Goal: Task Accomplishment & Management: Complete application form

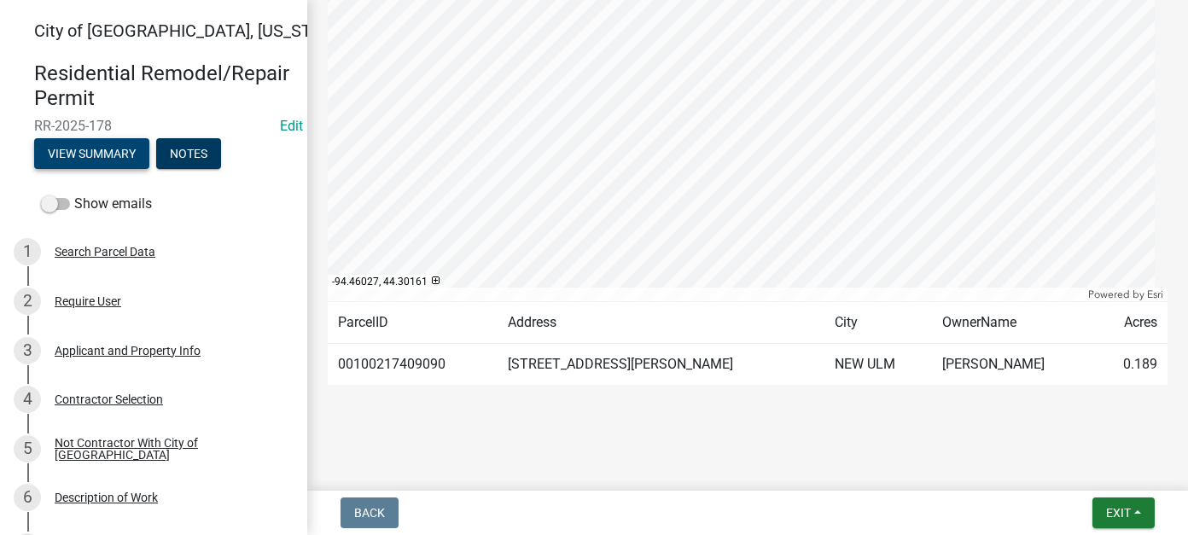
click at [100, 160] on button "View Summary" at bounding box center [91, 153] width 115 height 31
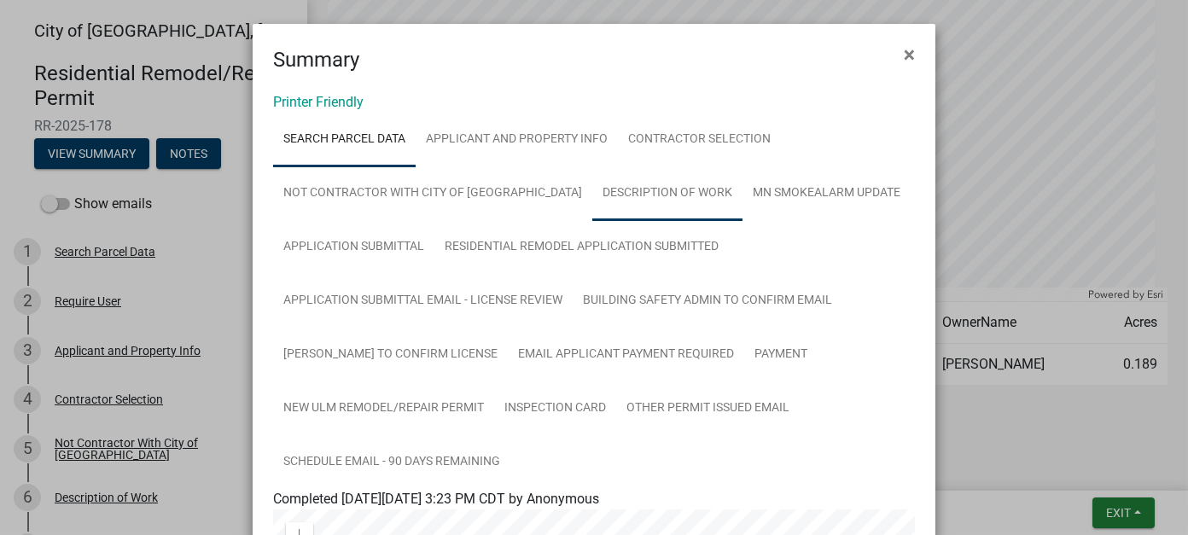
click at [592, 212] on link "Description of Work" at bounding box center [667, 193] width 150 height 55
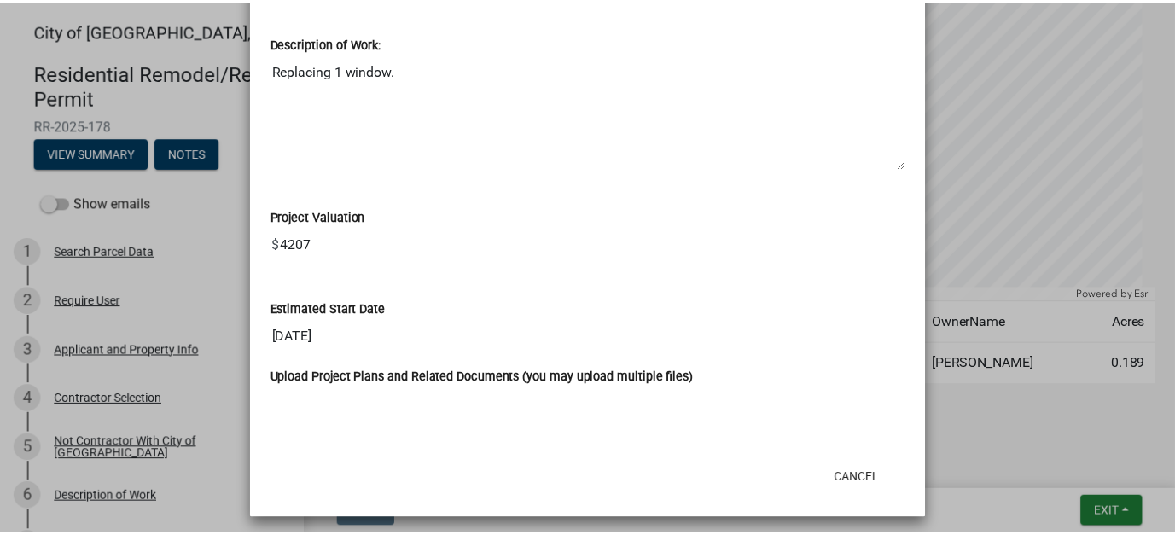
scroll to position [870, 0]
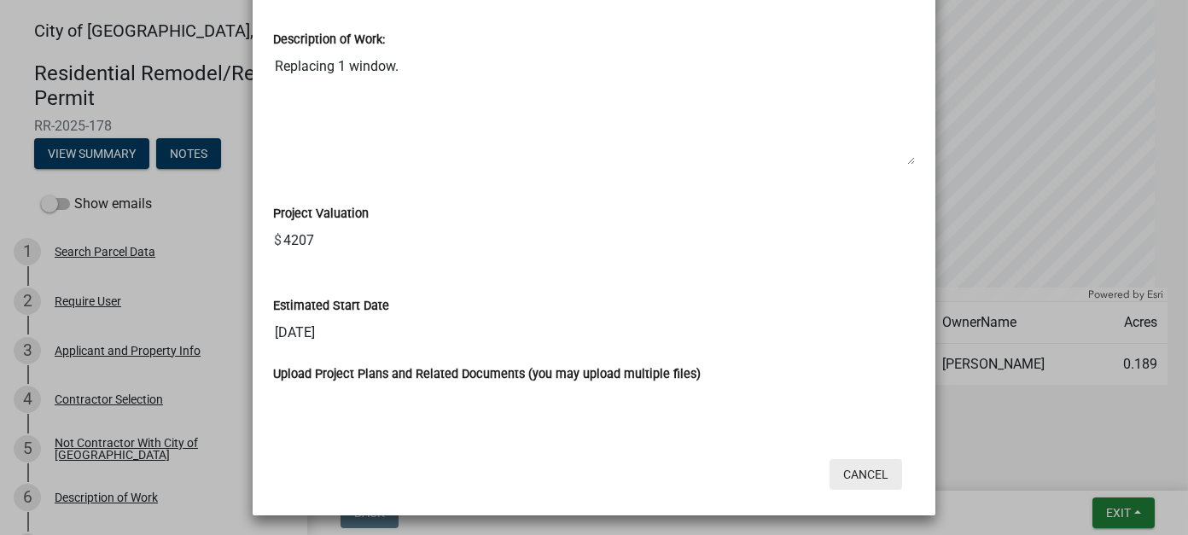
click at [850, 464] on button "Cancel" at bounding box center [865, 474] width 73 height 31
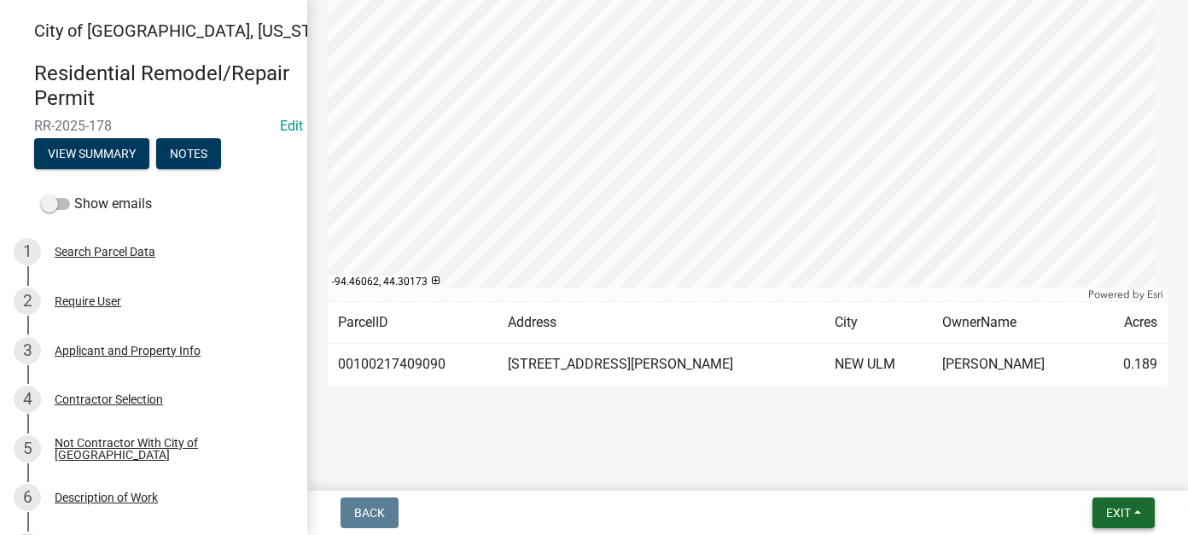
click at [1108, 507] on span "Exit" at bounding box center [1118, 513] width 25 height 14
click at [1111, 478] on button "Save & Exit" at bounding box center [1086, 468] width 137 height 41
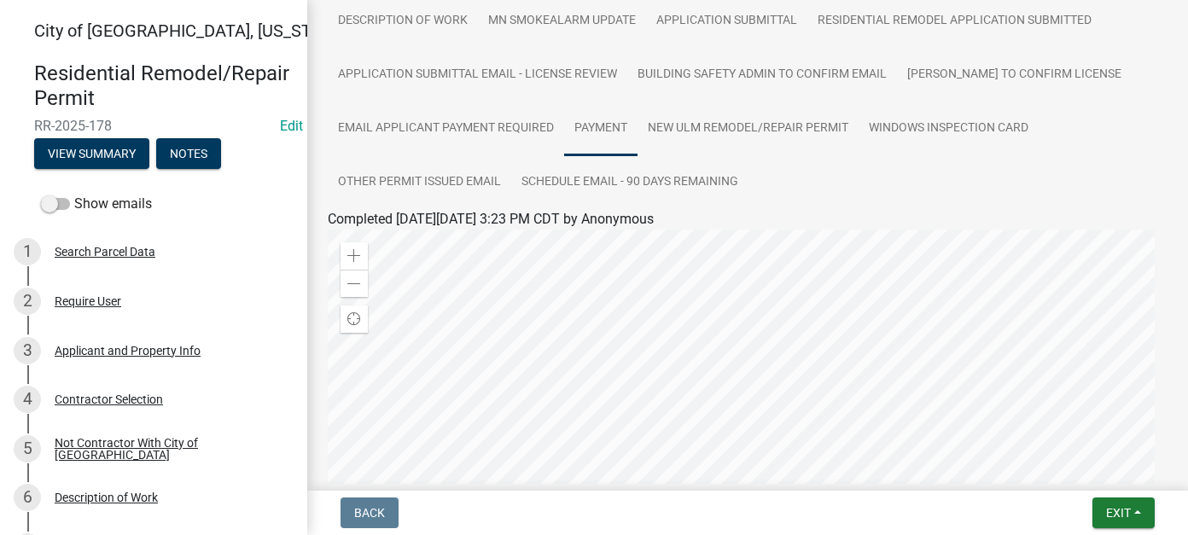
scroll to position [341, 0]
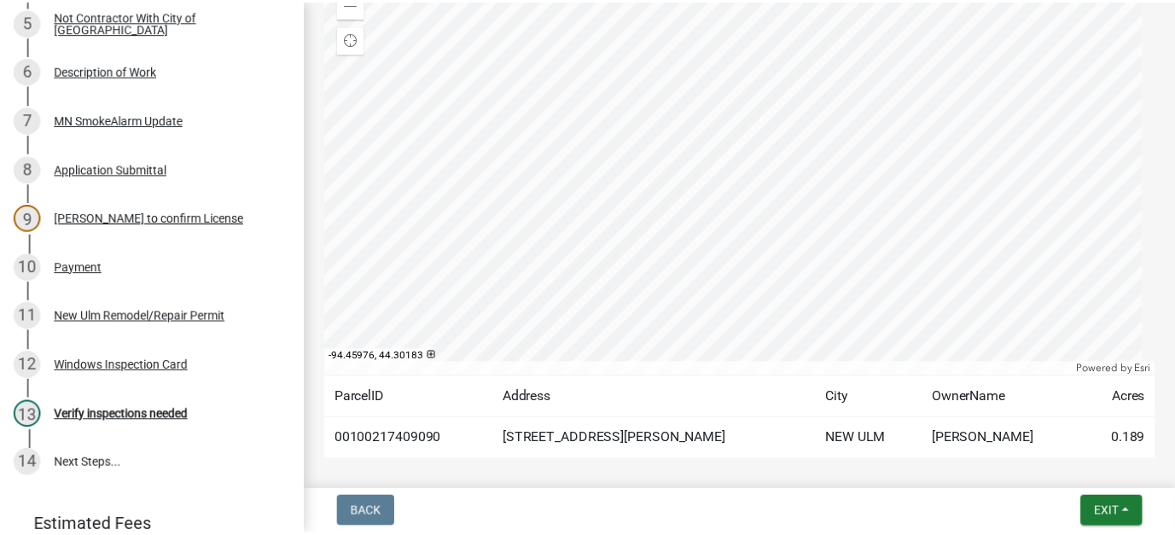
scroll to position [544, 0]
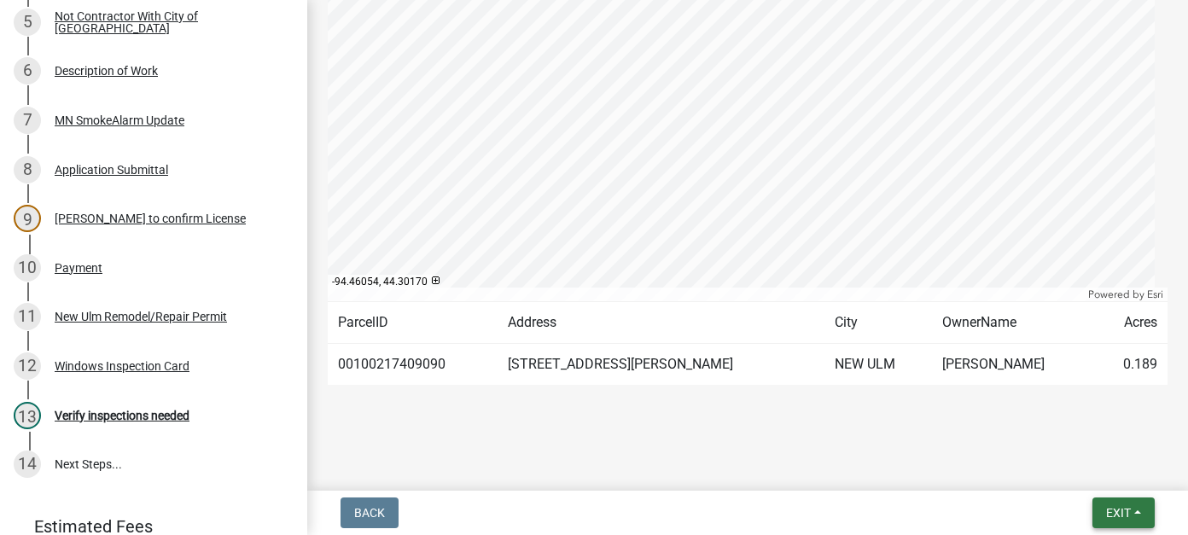
click at [1122, 511] on span "Exit" at bounding box center [1118, 513] width 25 height 14
click at [1092, 482] on button "Save & Exit" at bounding box center [1086, 468] width 137 height 41
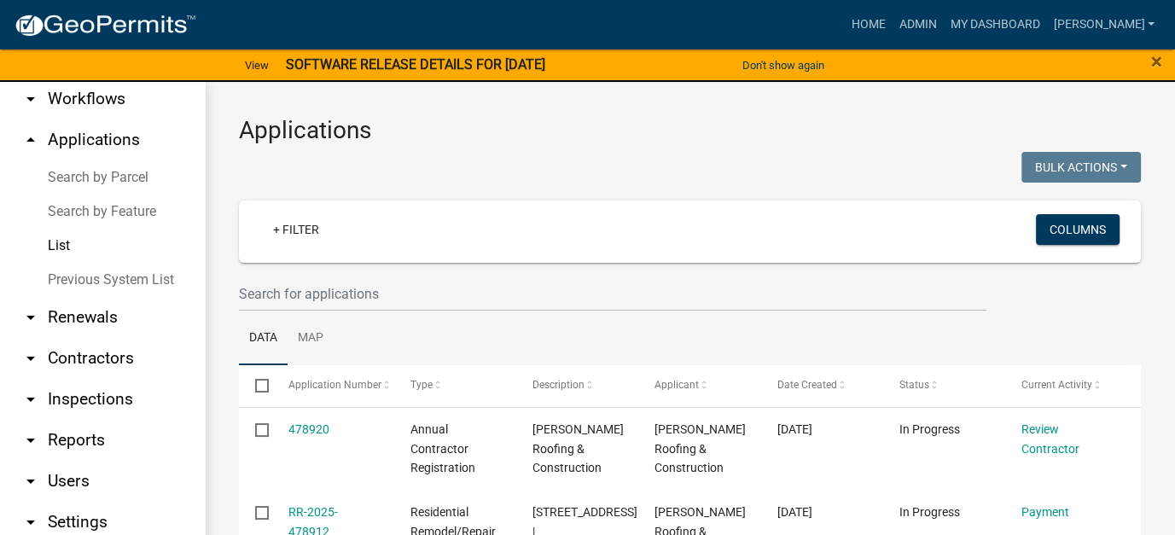
scroll to position [137, 0]
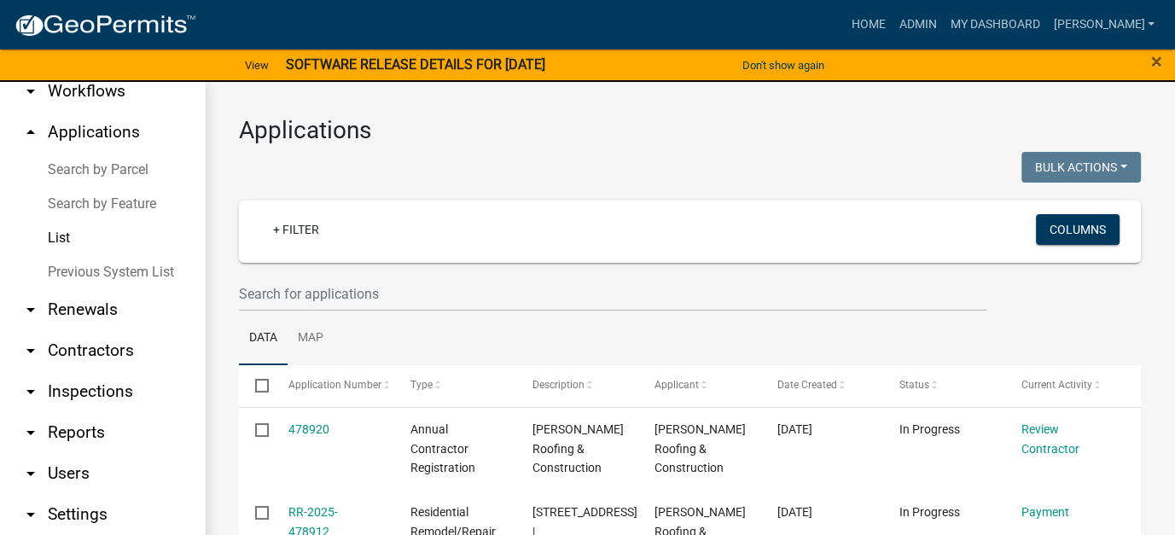
drag, startPoint x: 77, startPoint y: 411, endPoint x: 87, endPoint y: 407, distance: 11.1
click at [77, 412] on link "arrow_drop_down Reports" at bounding box center [102, 432] width 205 height 41
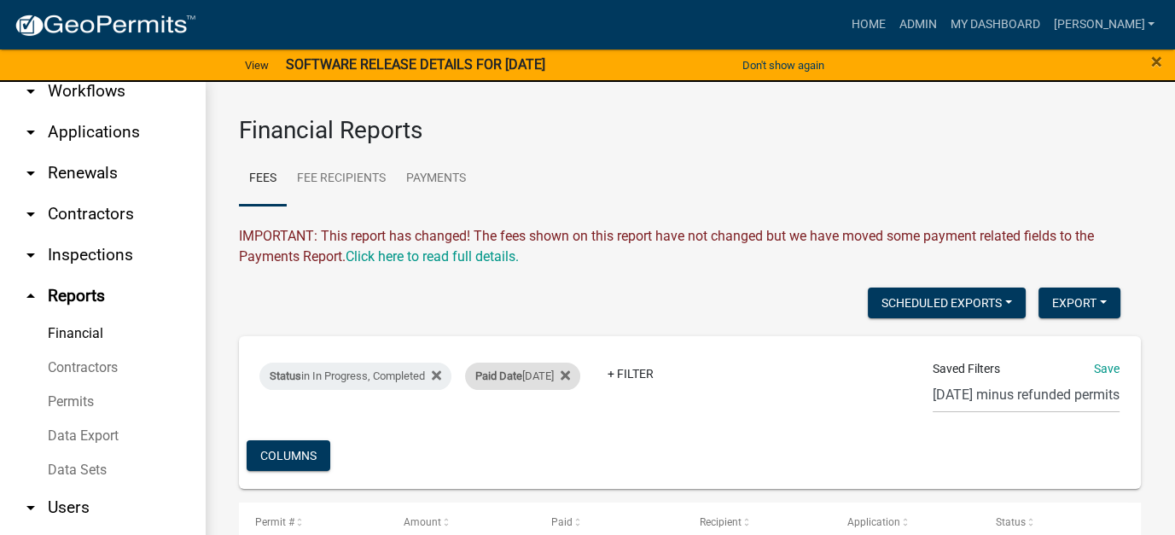
click at [514, 377] on span "Paid Date" at bounding box center [498, 375] width 47 height 13
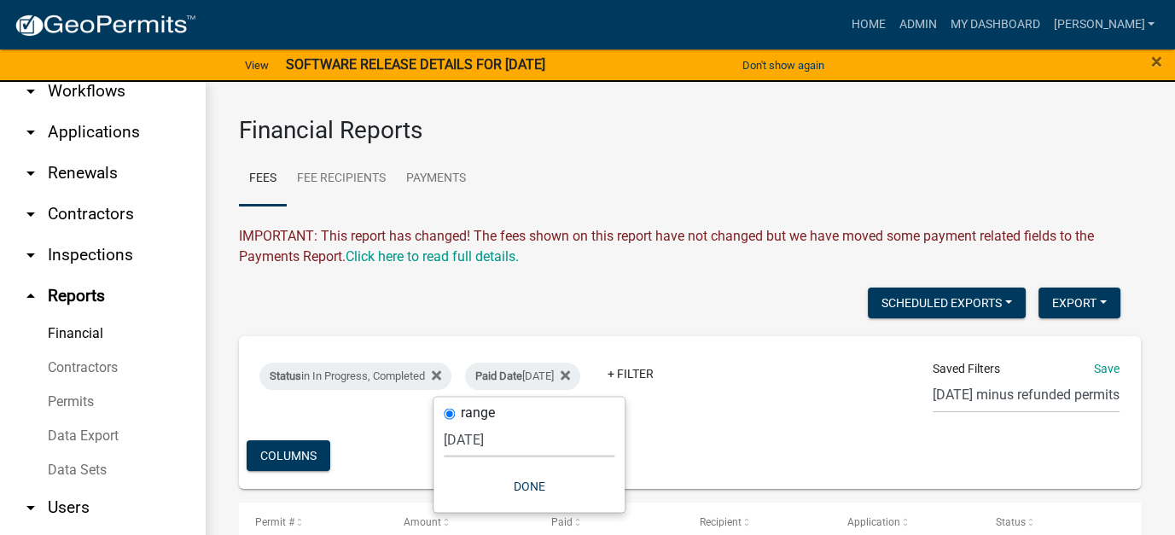
click at [469, 441] on select "Today Yesterday Current Week Previous Week Current Month Last Month Current Cal…" at bounding box center [529, 438] width 171 height 35
select select "previous_1_day"
click at [452, 421] on select "Today Yesterday Current Week Previous Week Current Month Last Month Current Cal…" at bounding box center [529, 438] width 171 height 35
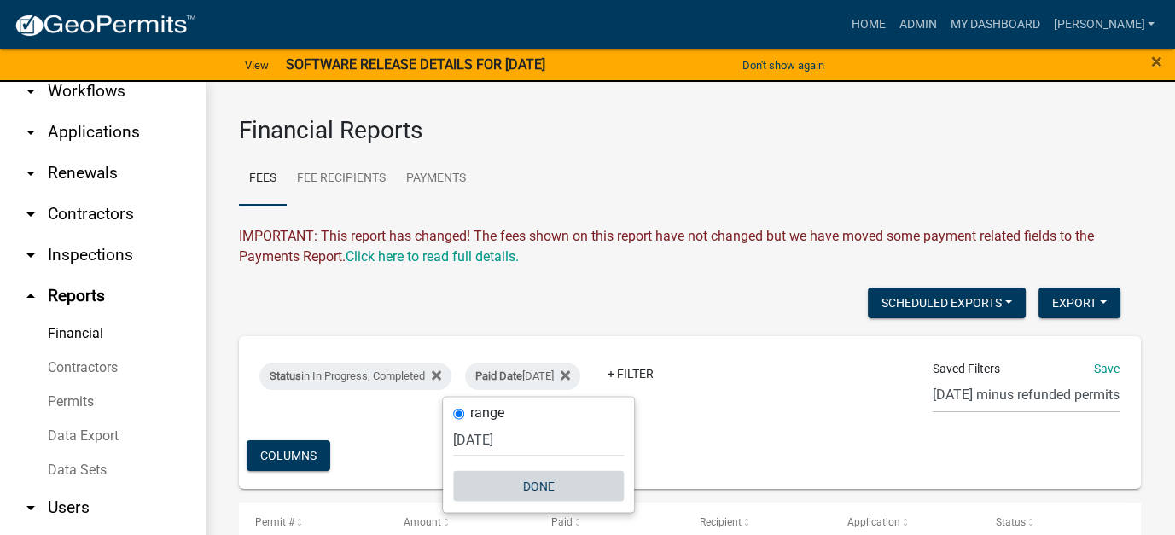
click at [546, 490] on button "Done" at bounding box center [538, 485] width 171 height 31
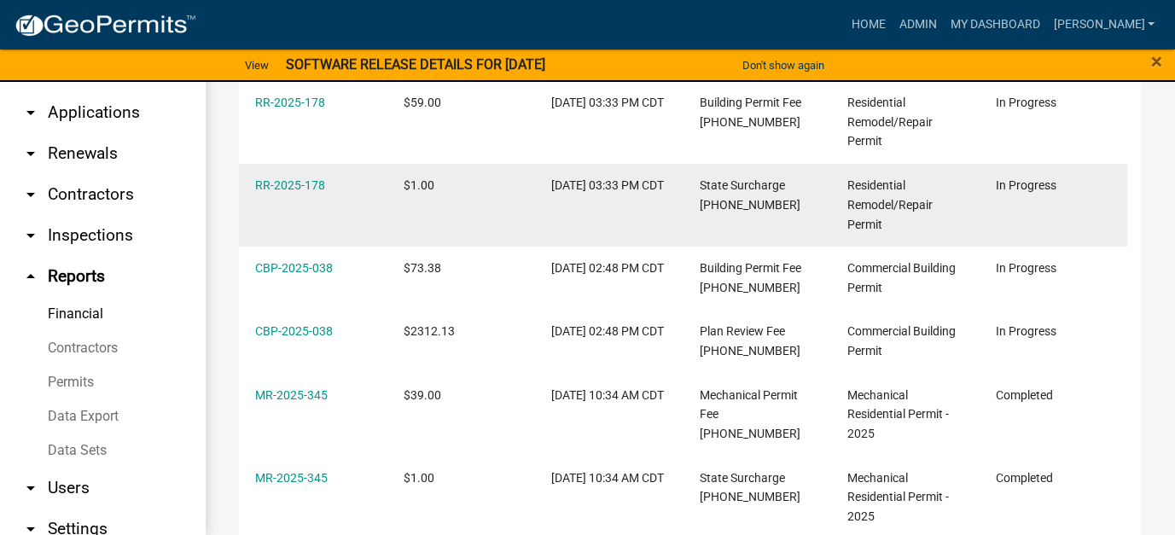
scroll to position [103, 0]
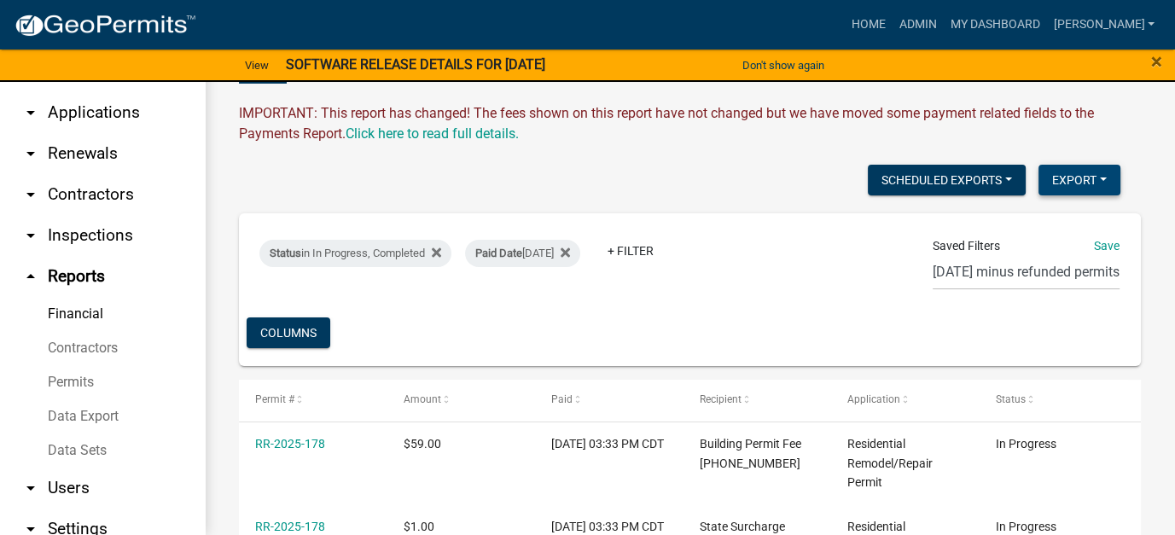
click at [1079, 172] on button "Export" at bounding box center [1079, 180] width 82 height 31
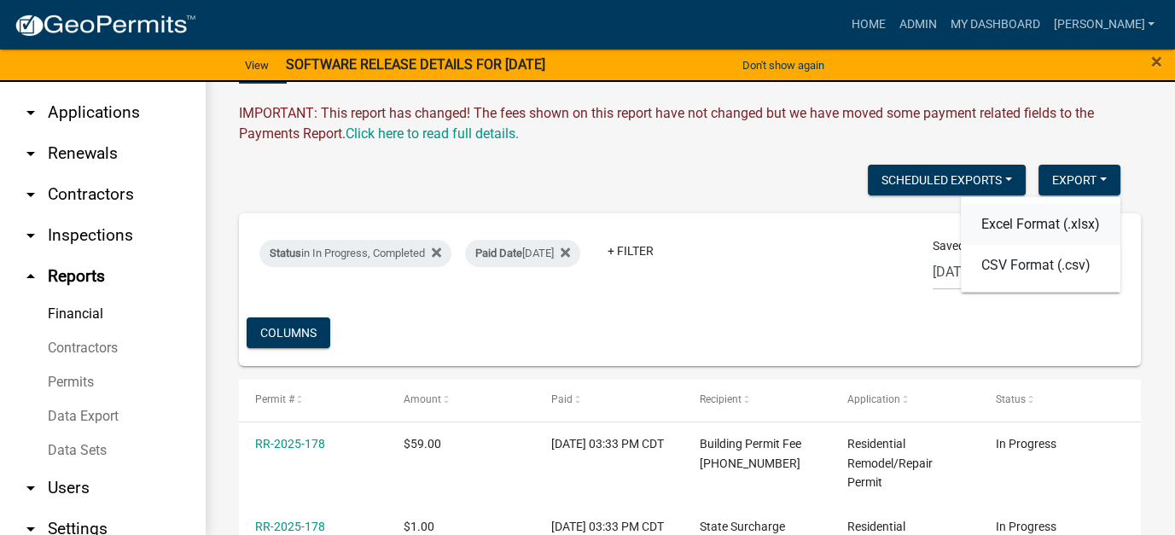
click at [982, 228] on button "Excel Format (.xlsx)" at bounding box center [1041, 223] width 160 height 41
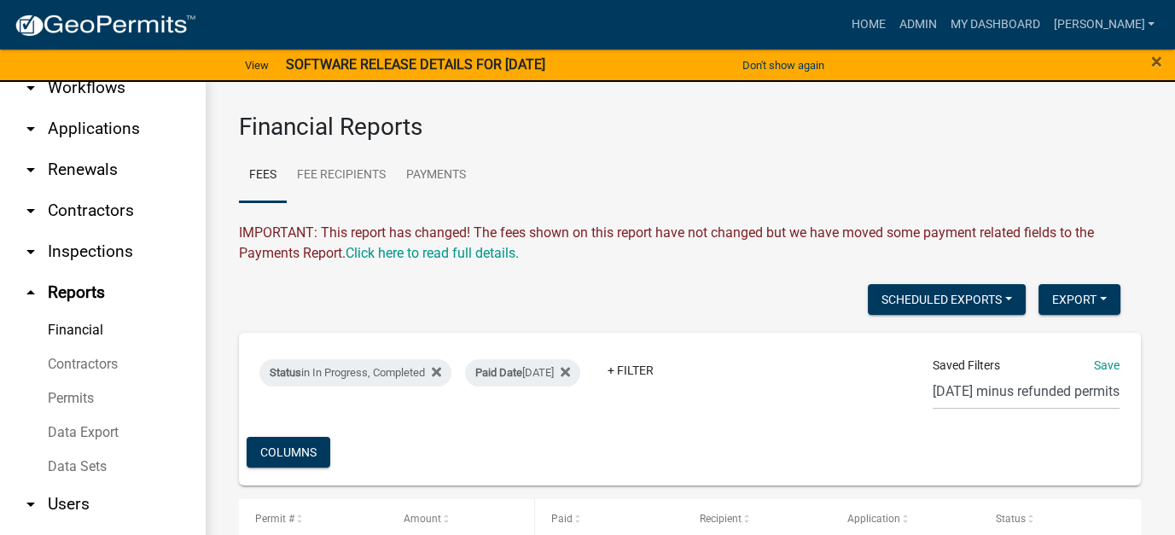
scroll to position [0, 0]
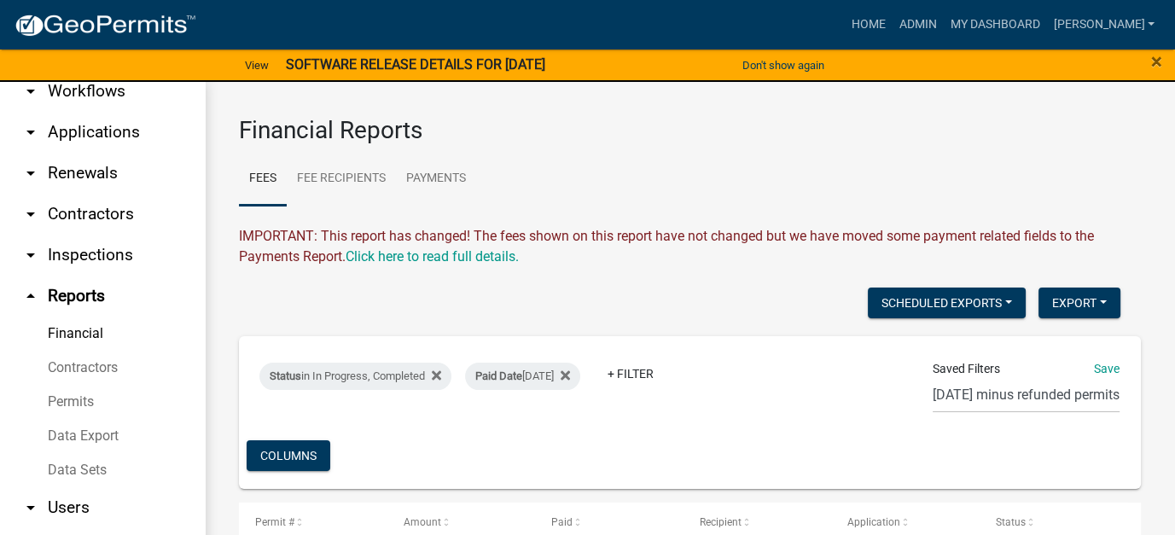
click at [103, 121] on link "arrow_drop_down Applications" at bounding box center [102, 132] width 205 height 41
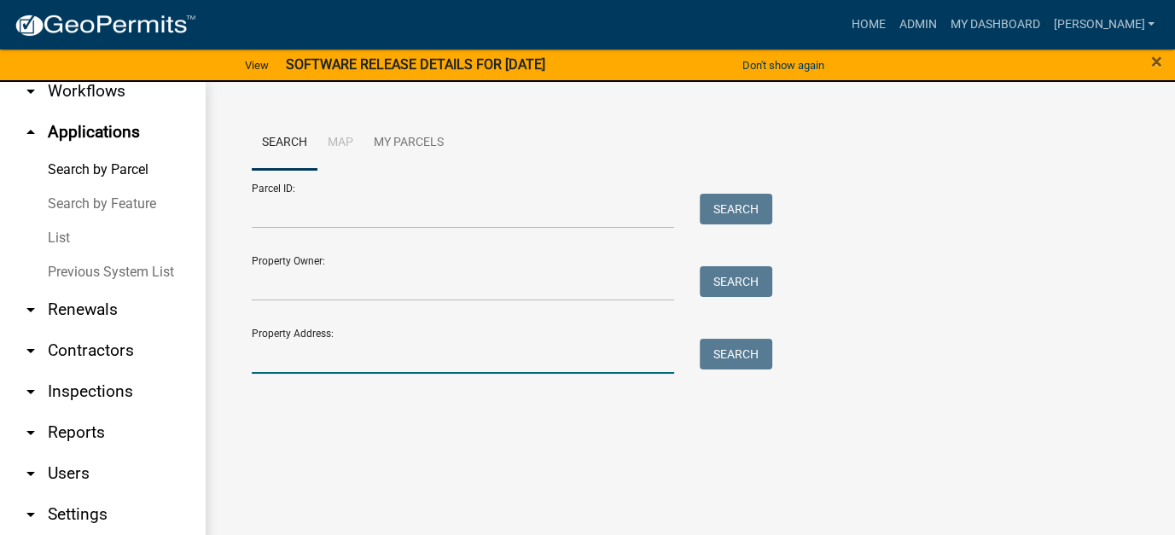
click at [325, 358] on input "Property Address:" at bounding box center [463, 356] width 422 height 35
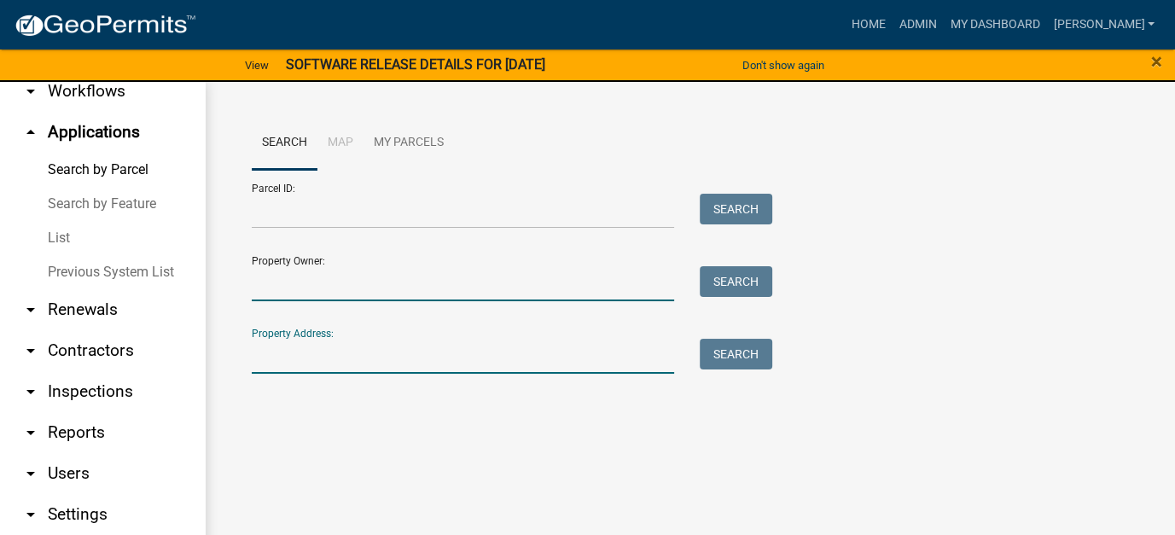
click at [292, 293] on input "Property Owner:" at bounding box center [463, 283] width 422 height 35
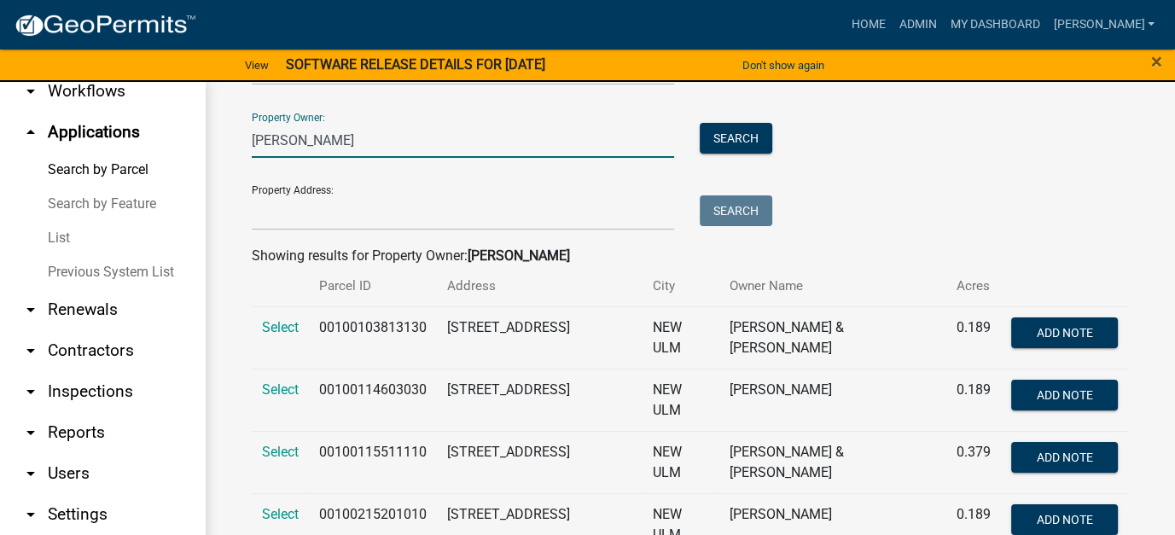
scroll to position [171, 0]
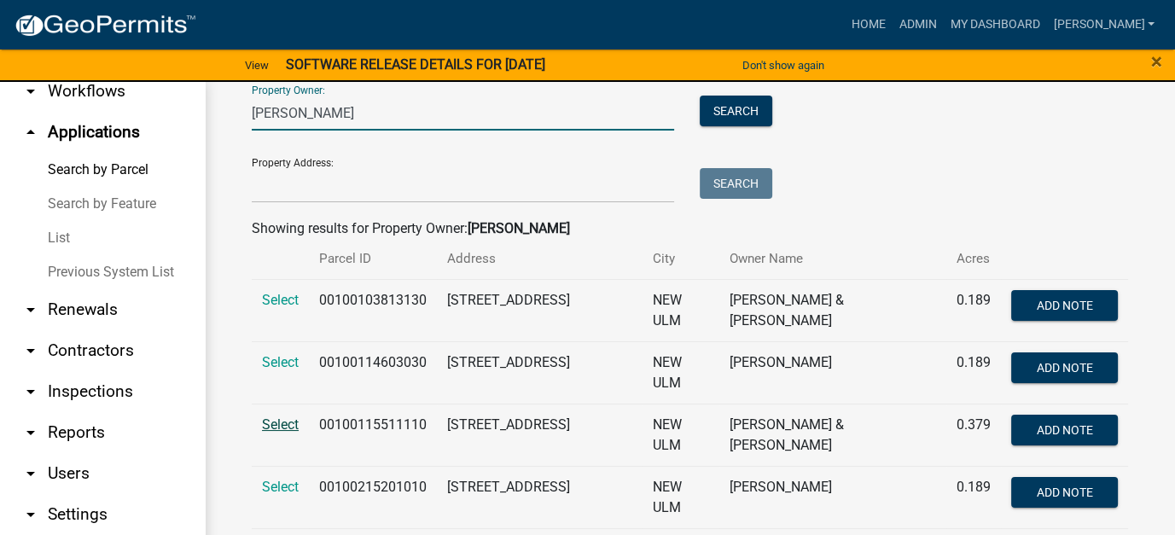
type input "mathiowetz"
click at [265, 429] on span "Select" at bounding box center [280, 424] width 37 height 16
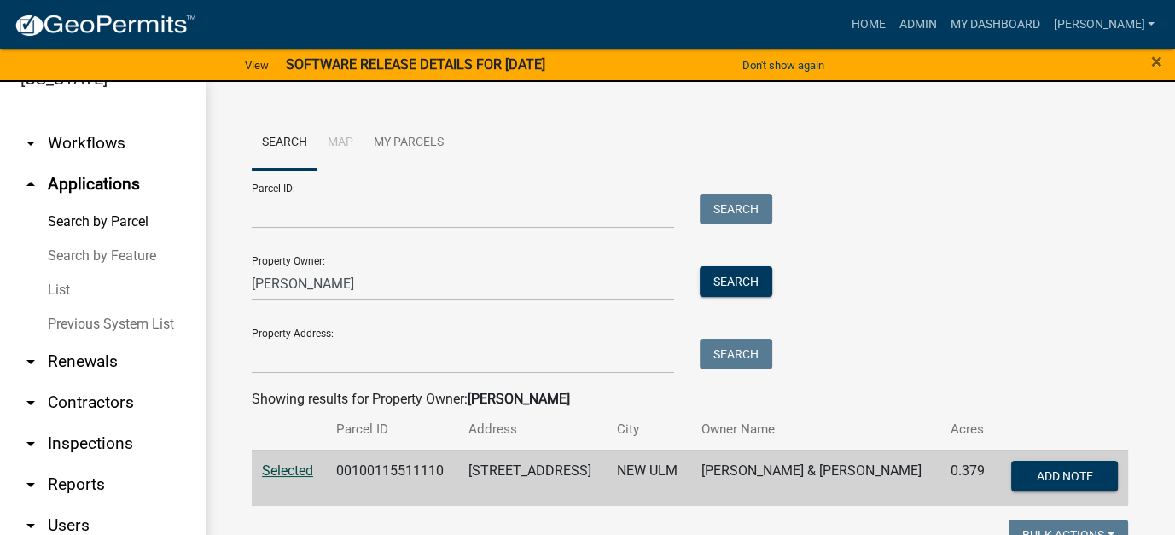
scroll to position [137, 0]
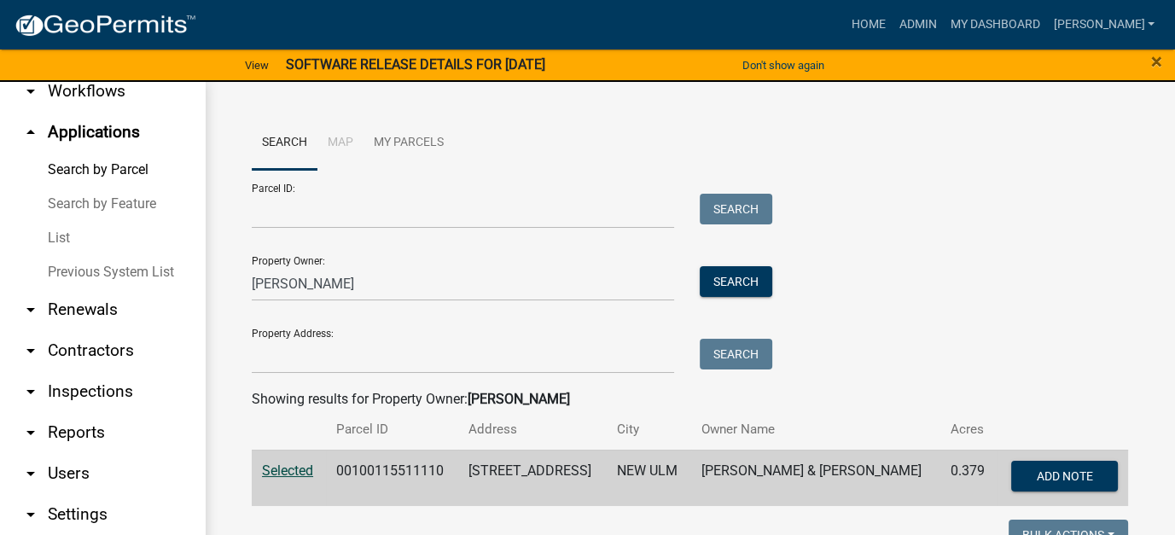
click at [64, 412] on link "arrow_drop_down Reports" at bounding box center [102, 432] width 205 height 41
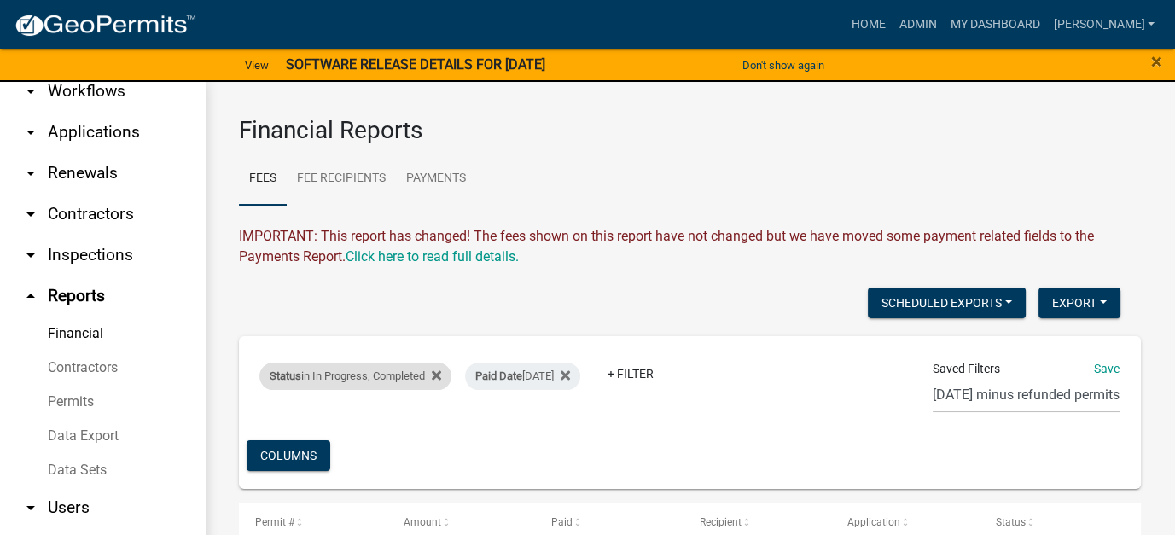
click at [410, 375] on div "Status in In Progress, Completed Remove this filter" at bounding box center [355, 376] width 192 height 27
select select "2: '1'"
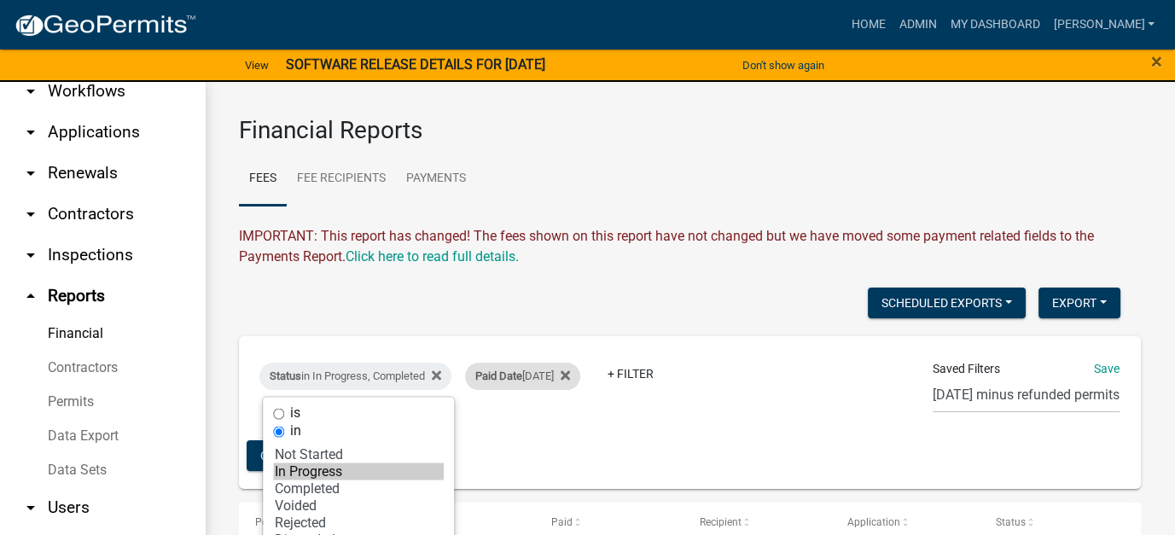
click at [521, 375] on span "Paid Date" at bounding box center [498, 375] width 47 height 13
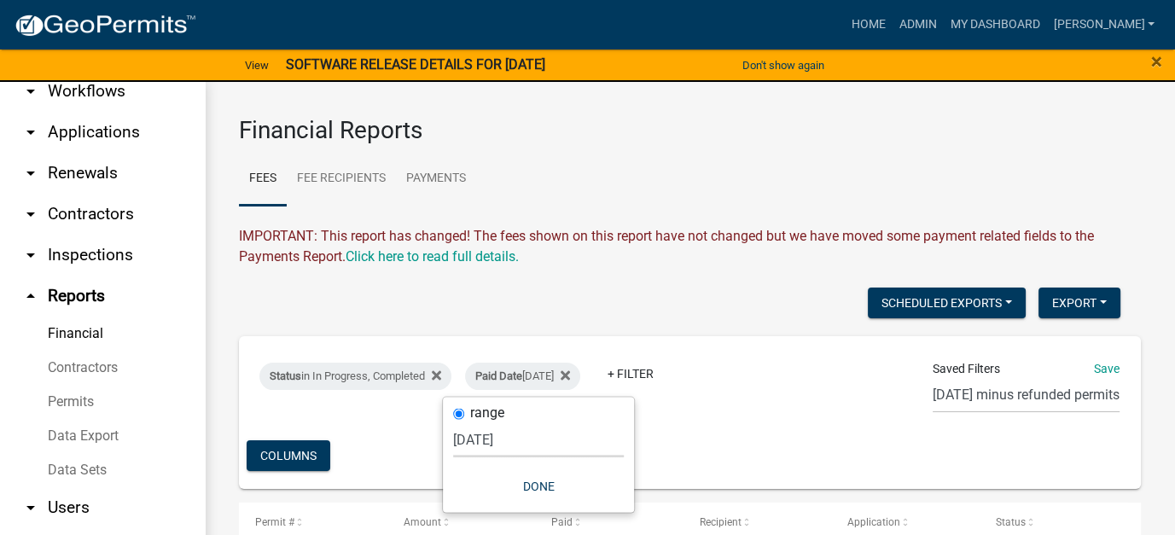
click at [514, 438] on select "Today Yesterday Current Week Previous Week Current Month Last Month Current Cal…" at bounding box center [538, 438] width 171 height 35
select select "custom"
click at [508, 421] on select "Today Yesterday Current Week Previous Week Current Month Last Month Current Cal…" at bounding box center [538, 438] width 171 height 35
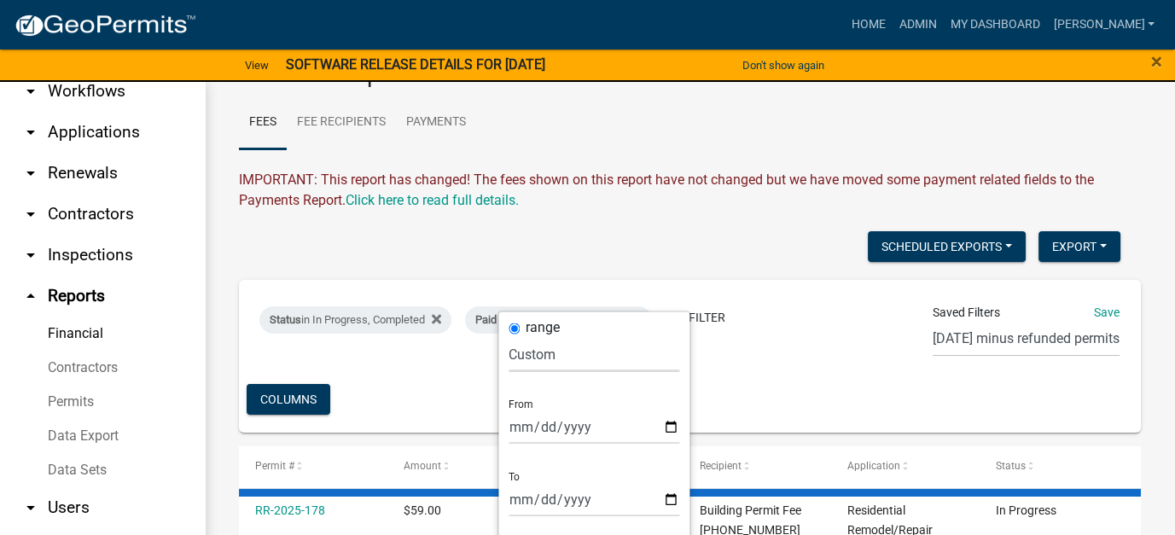
scroll to position [85, 0]
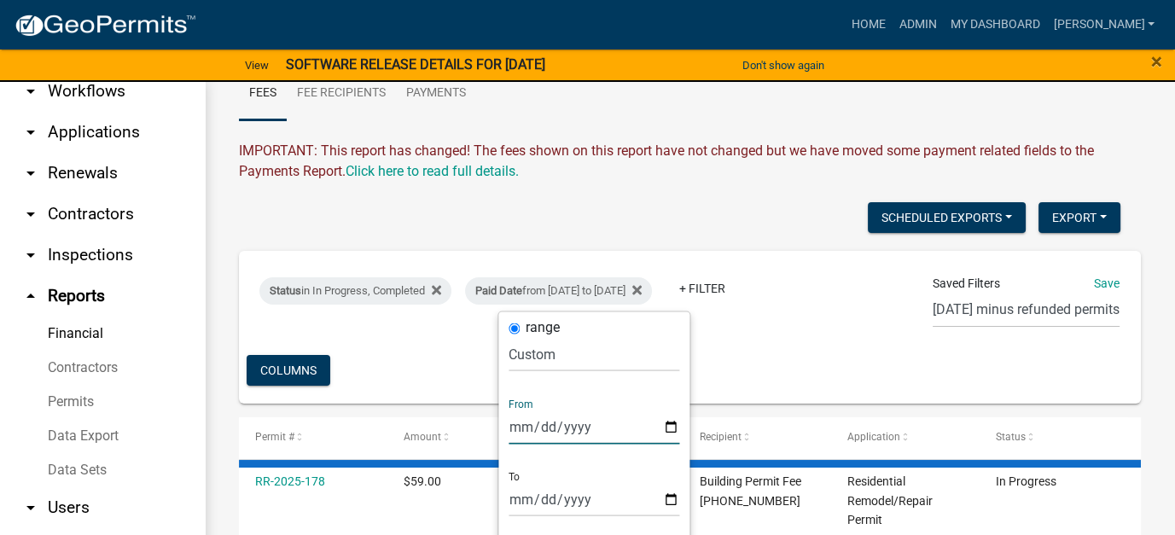
click at [523, 426] on input "2025-09-12" at bounding box center [593, 426] width 171 height 35
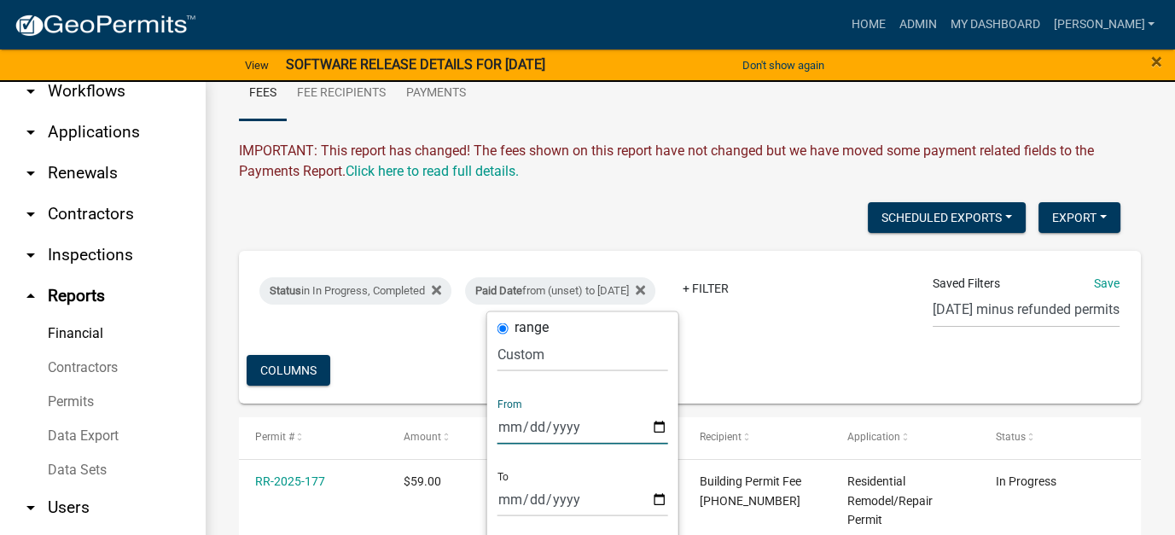
type input "2025-08-12"
click at [515, 420] on input "2025-08-12" at bounding box center [593, 426] width 171 height 35
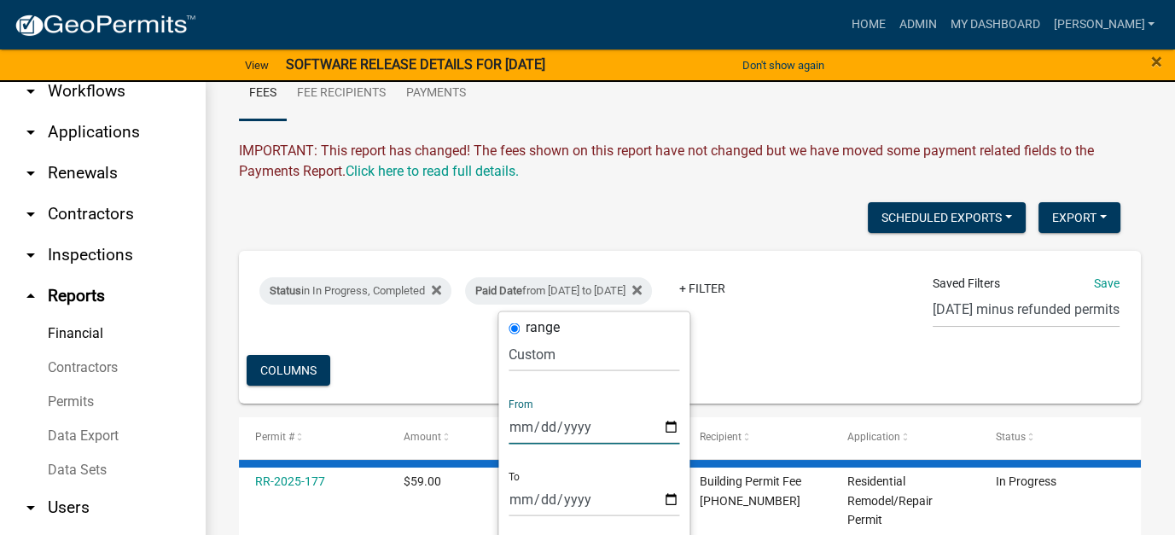
type input "2025-07-27"
click at [510, 496] on input "2025-09-13" at bounding box center [593, 498] width 171 height 35
type input "2025-07-29"
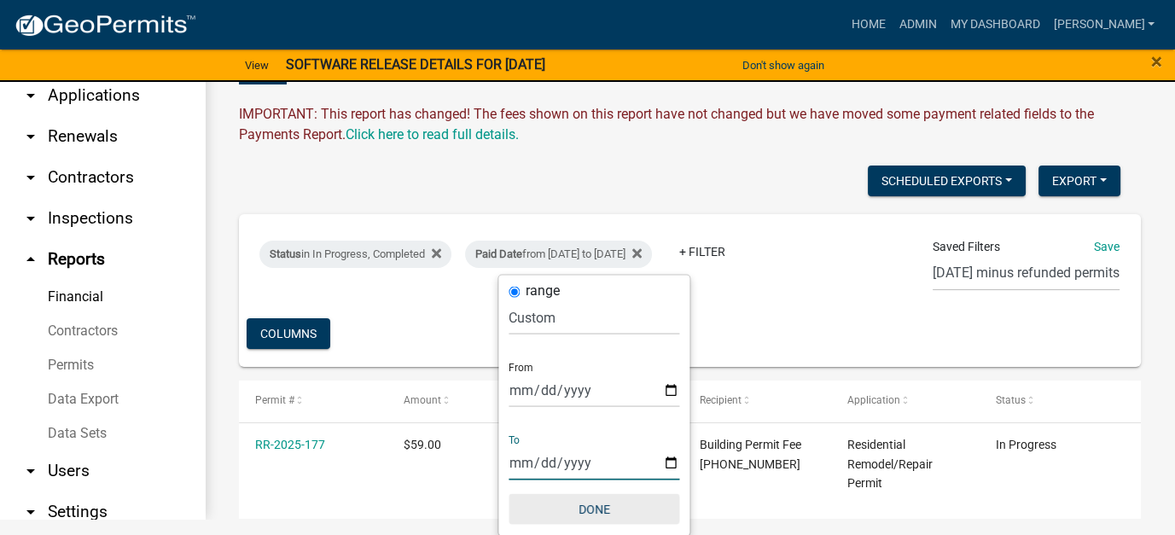
click at [580, 512] on button "Done" at bounding box center [593, 508] width 171 height 31
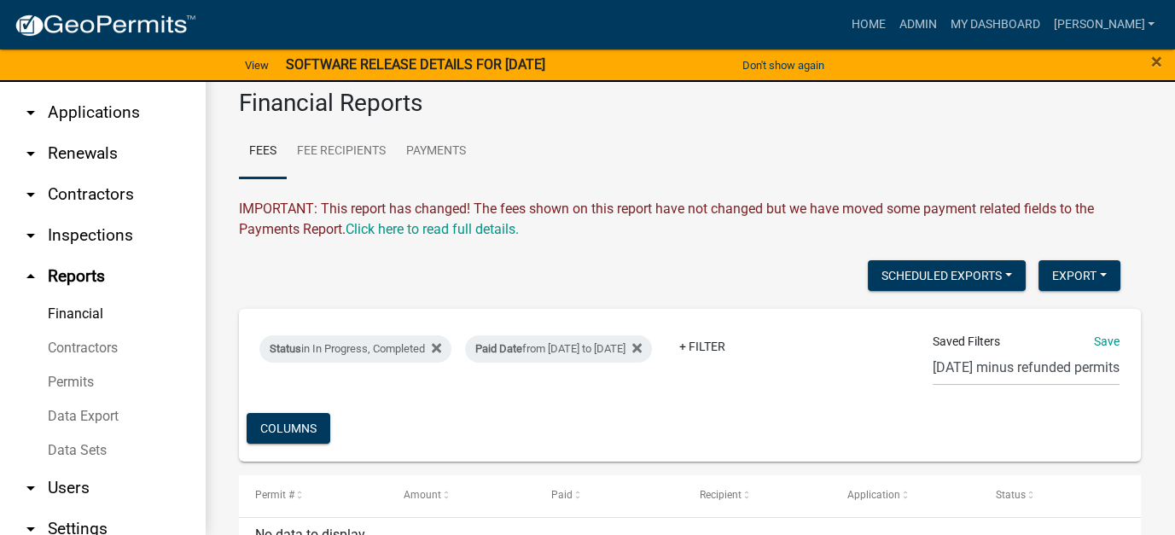
scroll to position [0, 0]
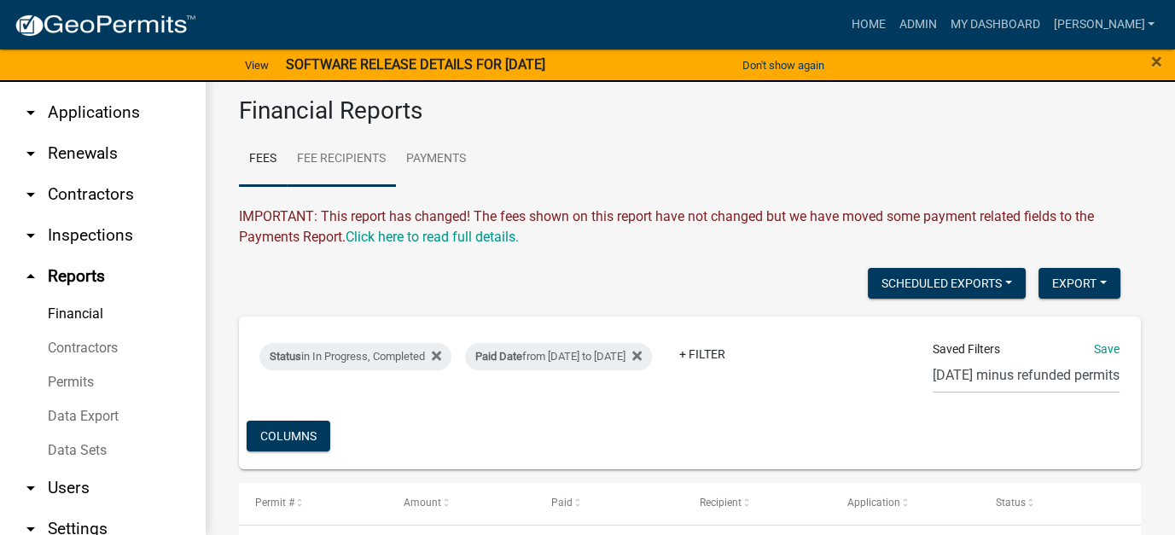
click at [361, 166] on link "Fee Recipients" at bounding box center [341, 159] width 109 height 55
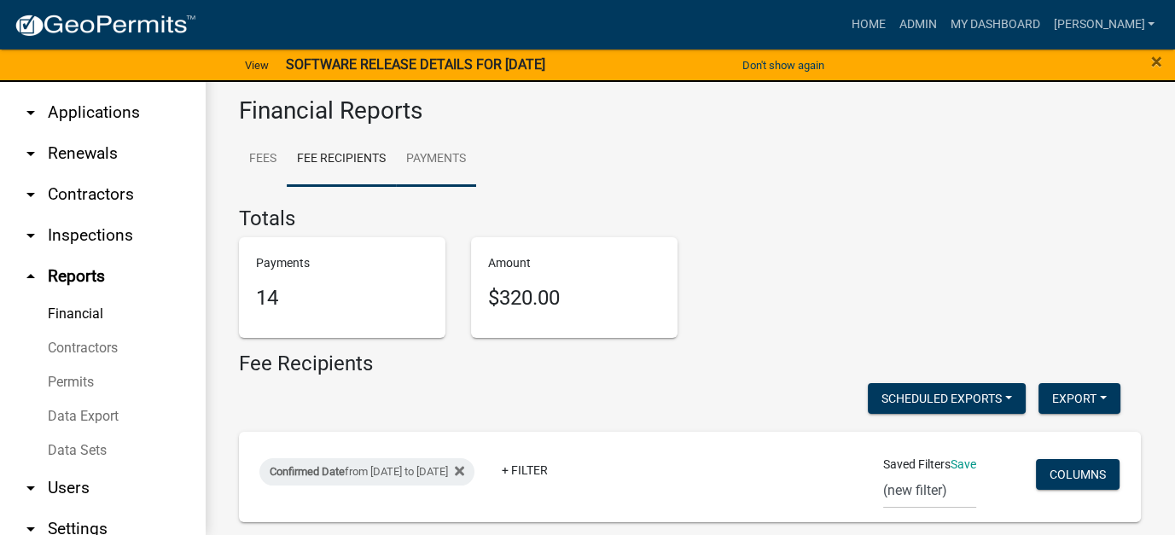
click at [420, 160] on link "Payments" at bounding box center [436, 159] width 80 height 55
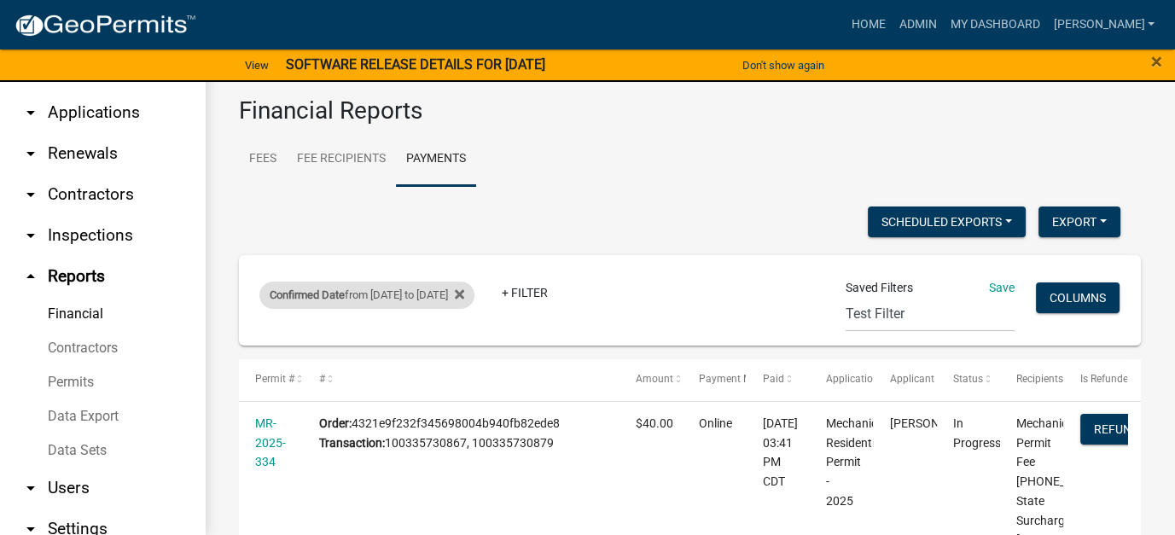
click at [474, 294] on div "Confirmed Date from 08/01/2024 to 09/05/2025" at bounding box center [366, 295] width 215 height 27
select select "custom"
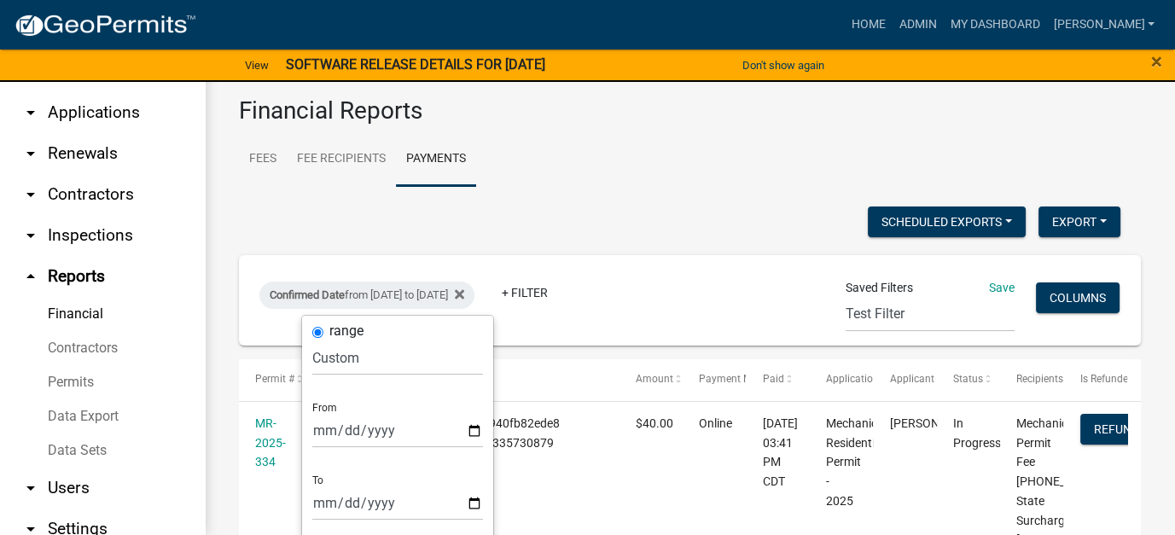
click at [380, 108] on h3 "Financial Reports" at bounding box center [690, 110] width 902 height 29
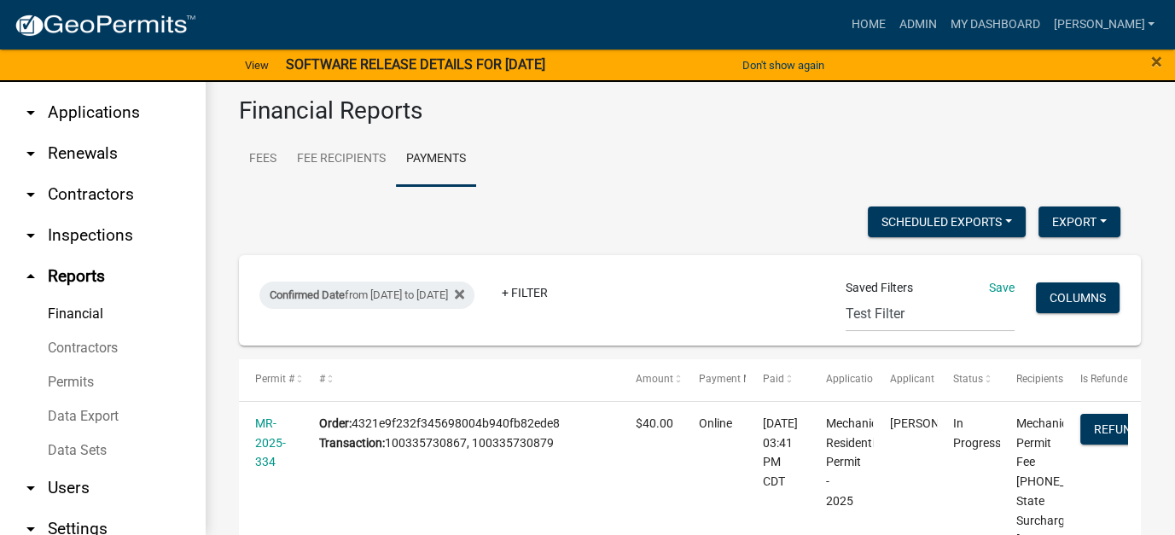
click at [401, 112] on h3 "Financial Reports" at bounding box center [690, 110] width 902 height 29
click at [352, 294] on div "Confirmed Date from 08/01/2024 to 09/05/2025" at bounding box center [366, 295] width 215 height 27
select select "custom"
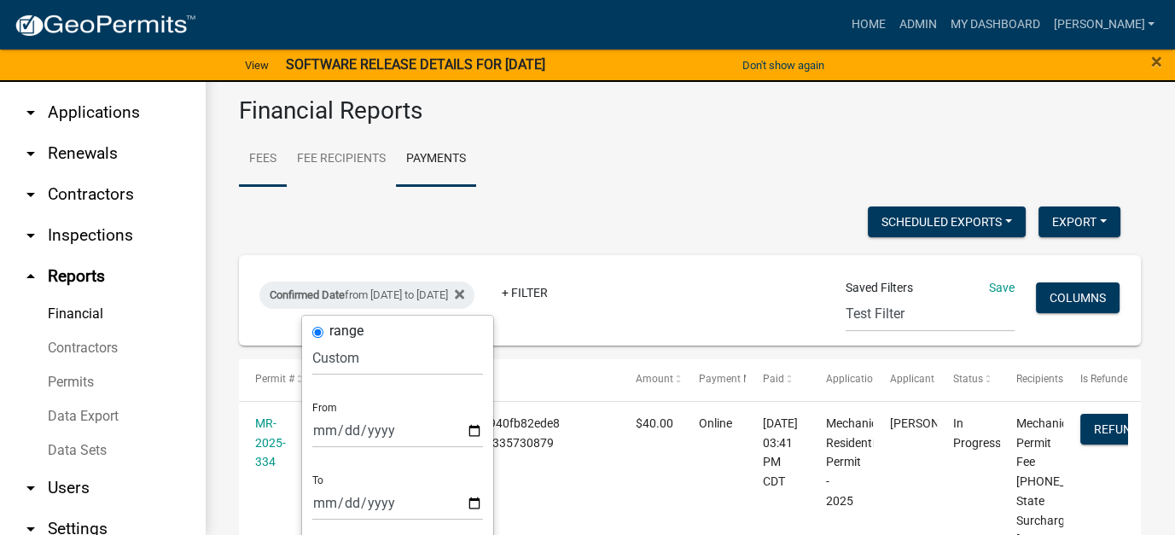
click at [273, 154] on link "Fees" at bounding box center [263, 159] width 48 height 55
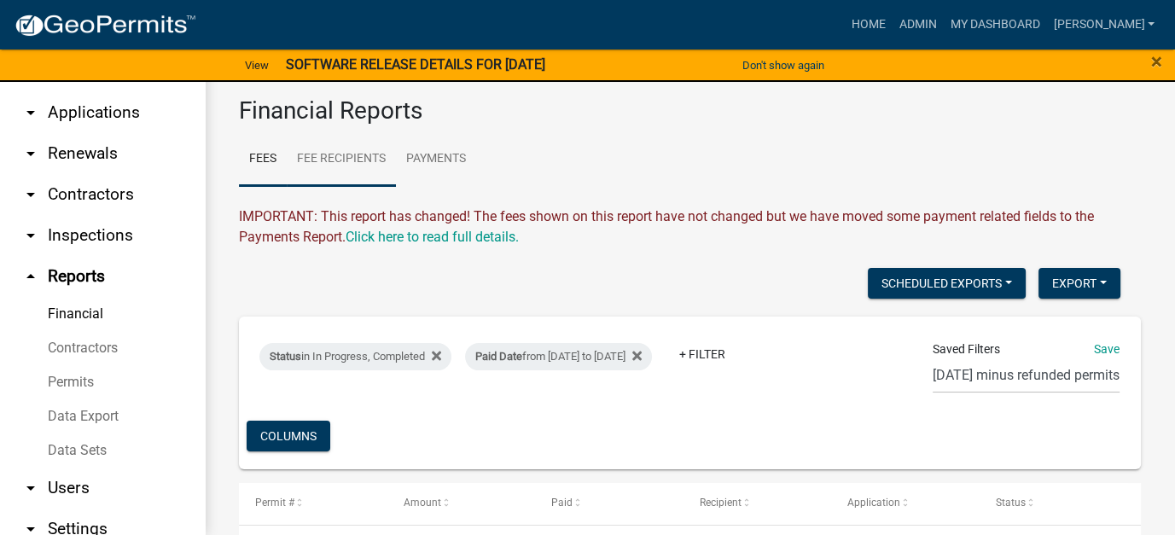
click at [363, 157] on link "Fee Recipients" at bounding box center [341, 159] width 109 height 55
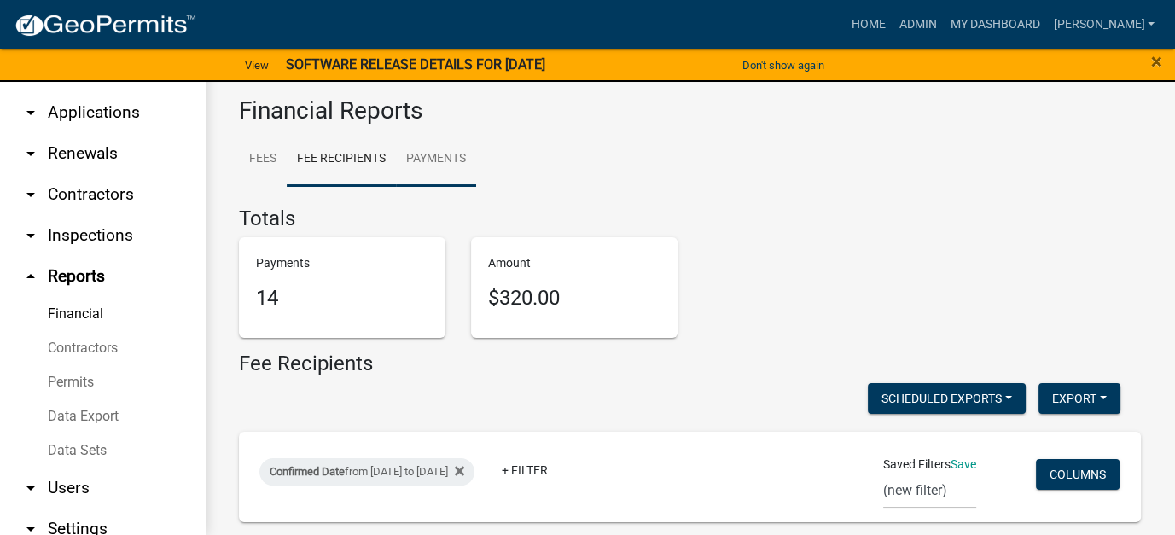
click at [440, 162] on link "Payments" at bounding box center [436, 159] width 80 height 55
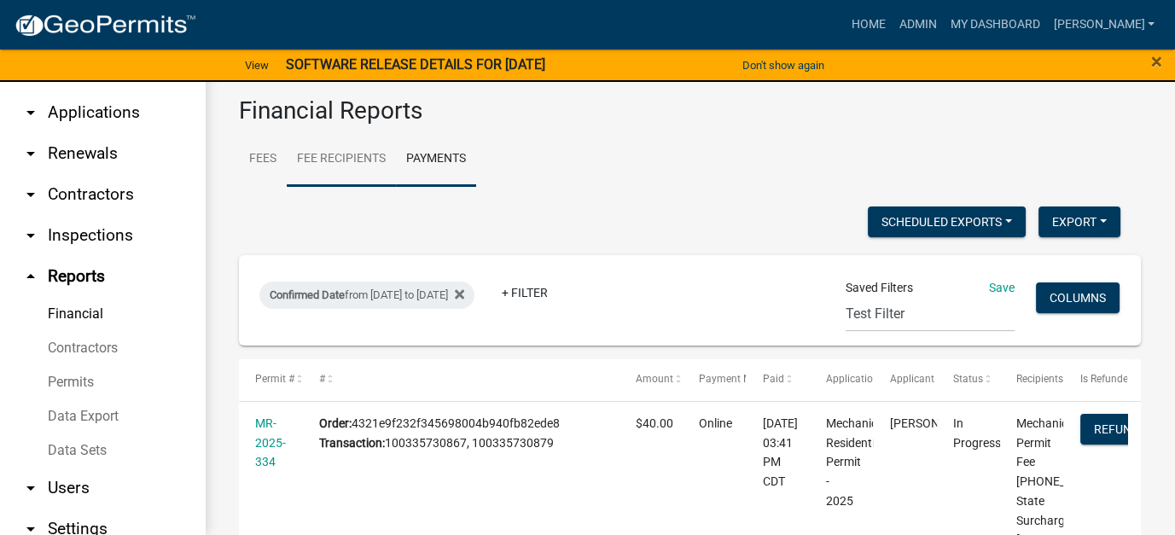
click at [336, 160] on link "Fee Recipients" at bounding box center [341, 159] width 109 height 55
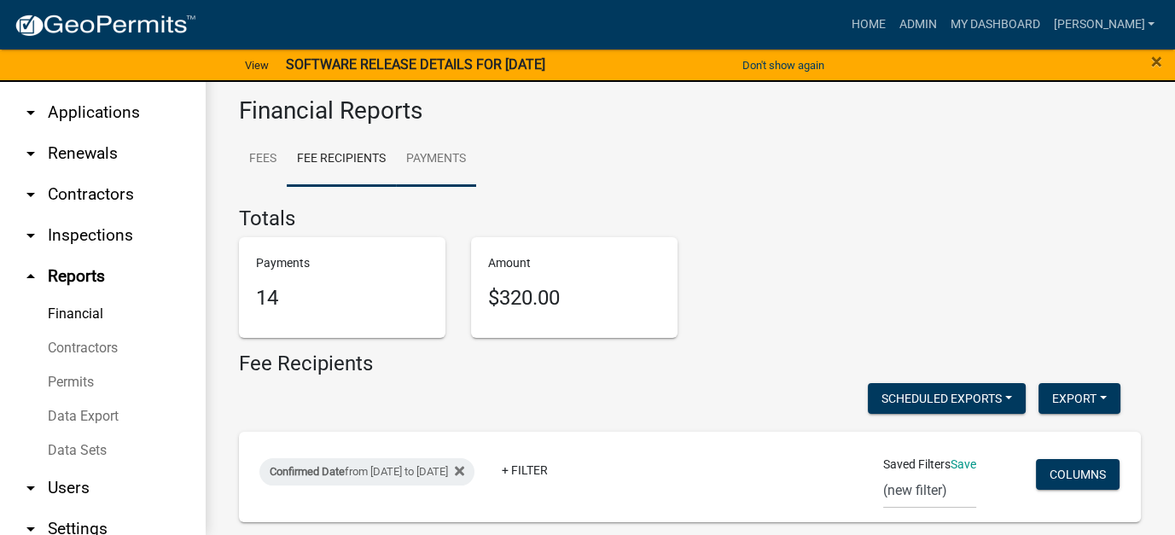
click at [427, 154] on link "Payments" at bounding box center [436, 159] width 80 height 55
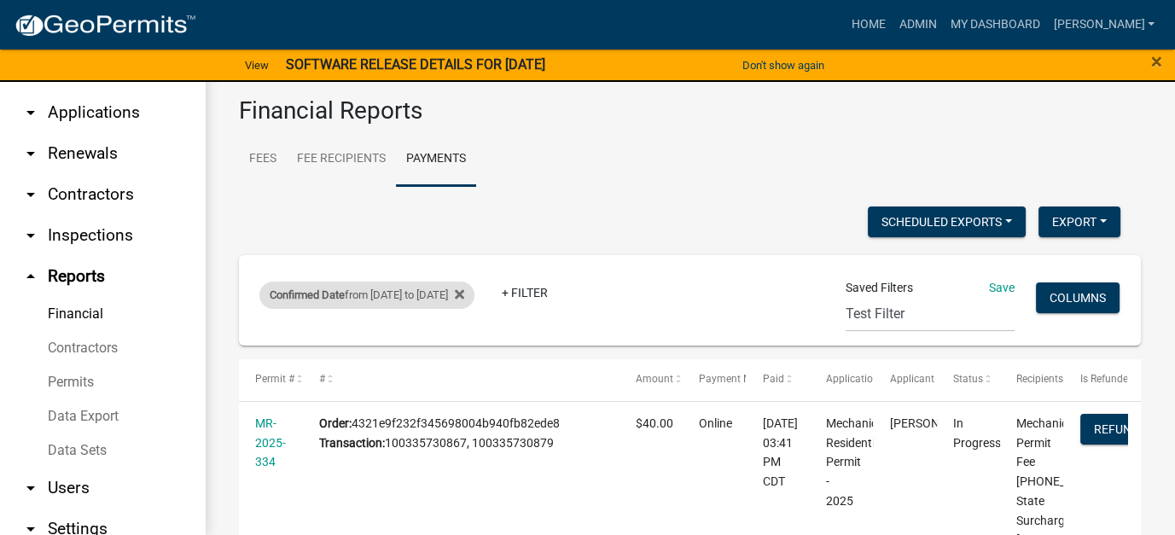
click at [437, 306] on div "Confirmed Date from 08/01/2024 to 09/05/2025" at bounding box center [366, 295] width 215 height 27
select select "custom"
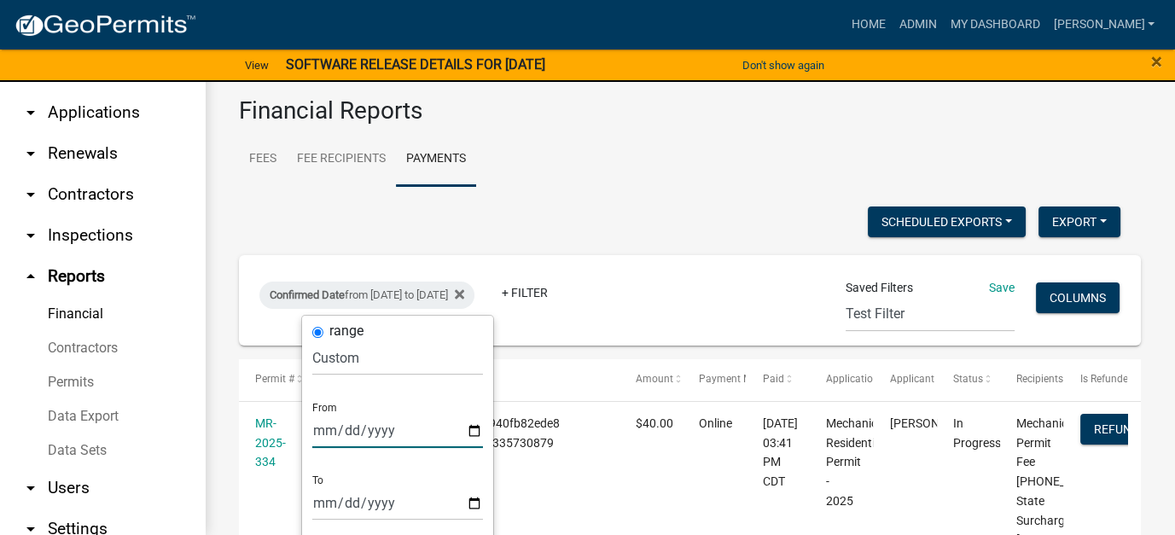
click at [347, 429] on input "2024-08-01" at bounding box center [397, 430] width 171 height 35
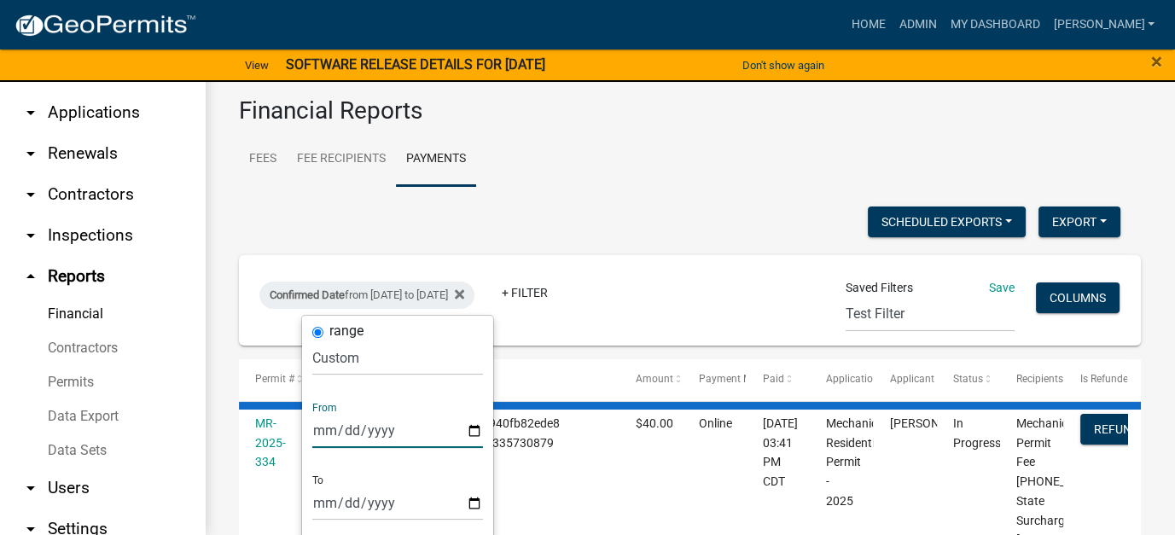
click at [381, 428] on input "2024-08-20" at bounding box center [397, 430] width 171 height 35
type input "2025-08-20"
click at [320, 505] on input "2025-09-05" at bounding box center [397, 502] width 171 height 35
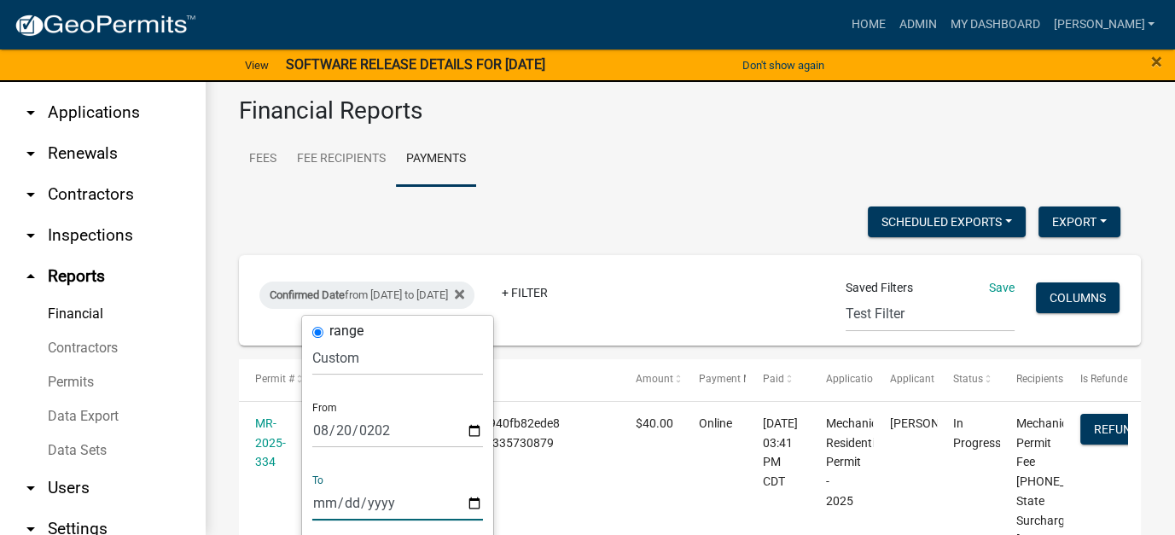
type input "2025-08-20"
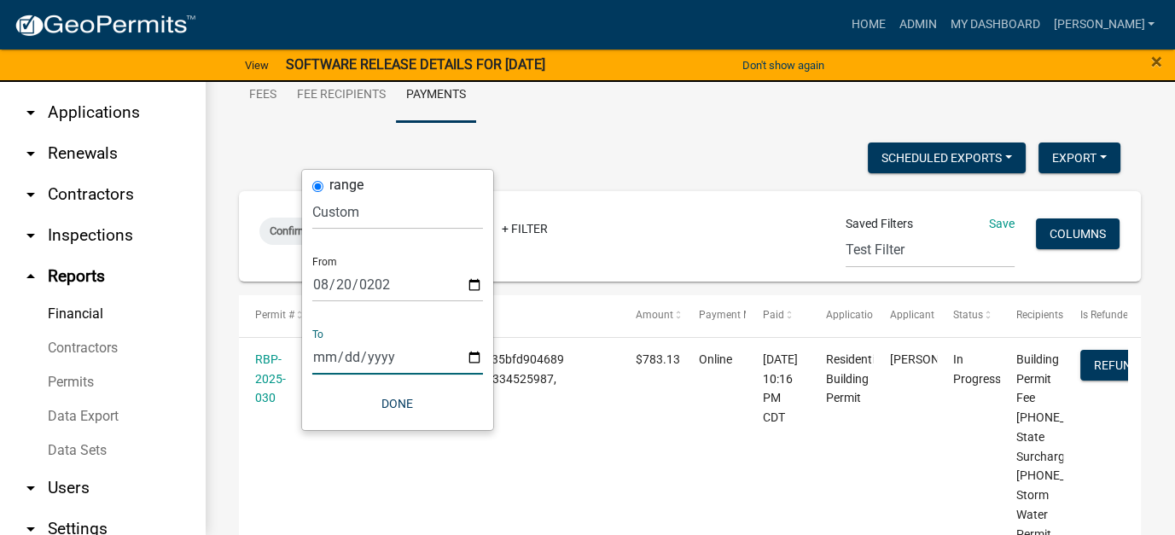
scroll to position [171, 0]
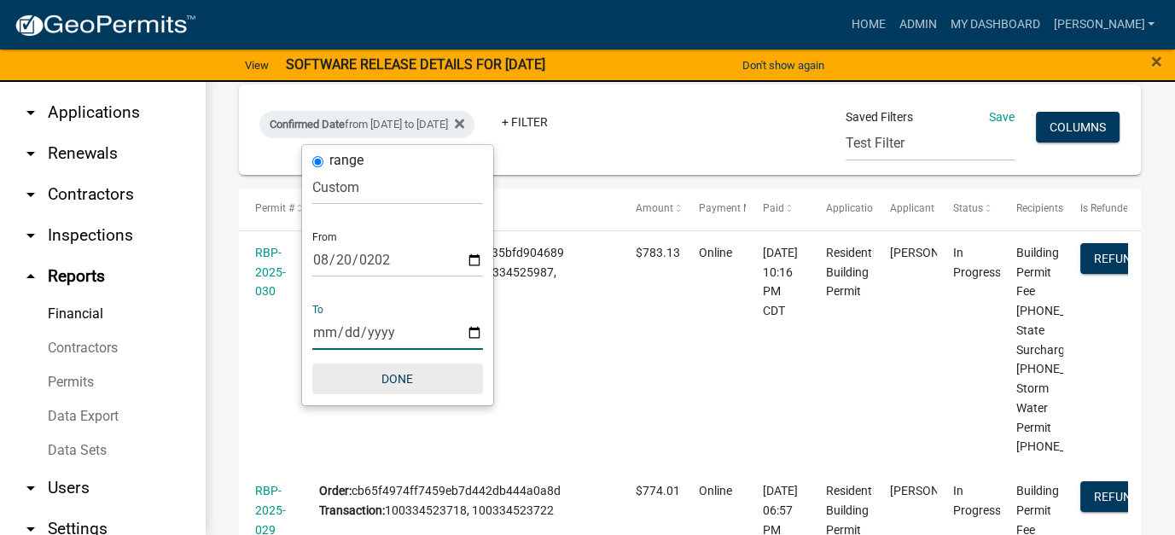
click at [386, 370] on button "Done" at bounding box center [397, 378] width 171 height 31
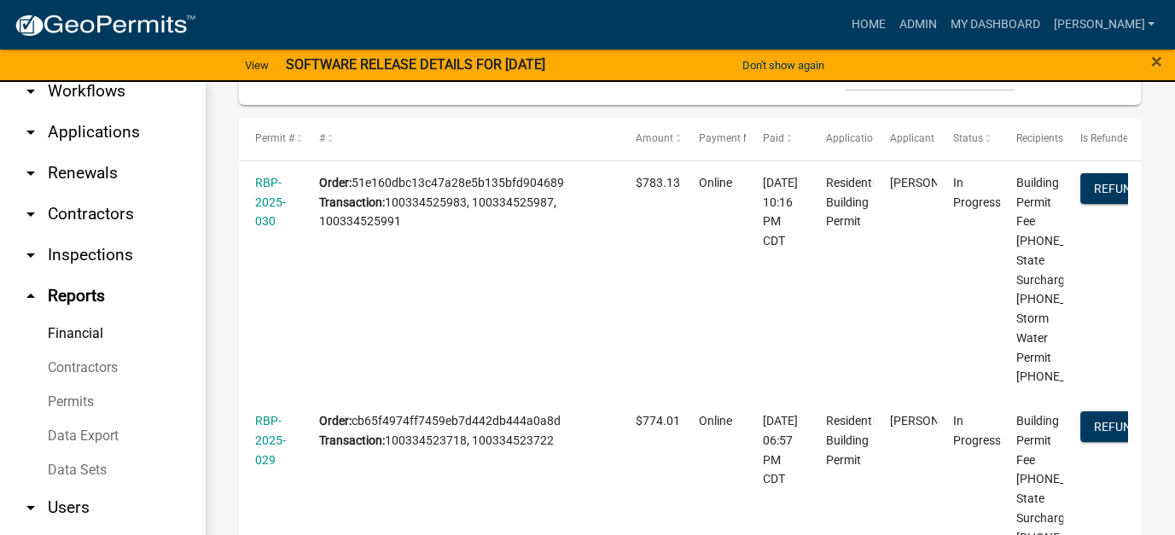
scroll to position [0, 0]
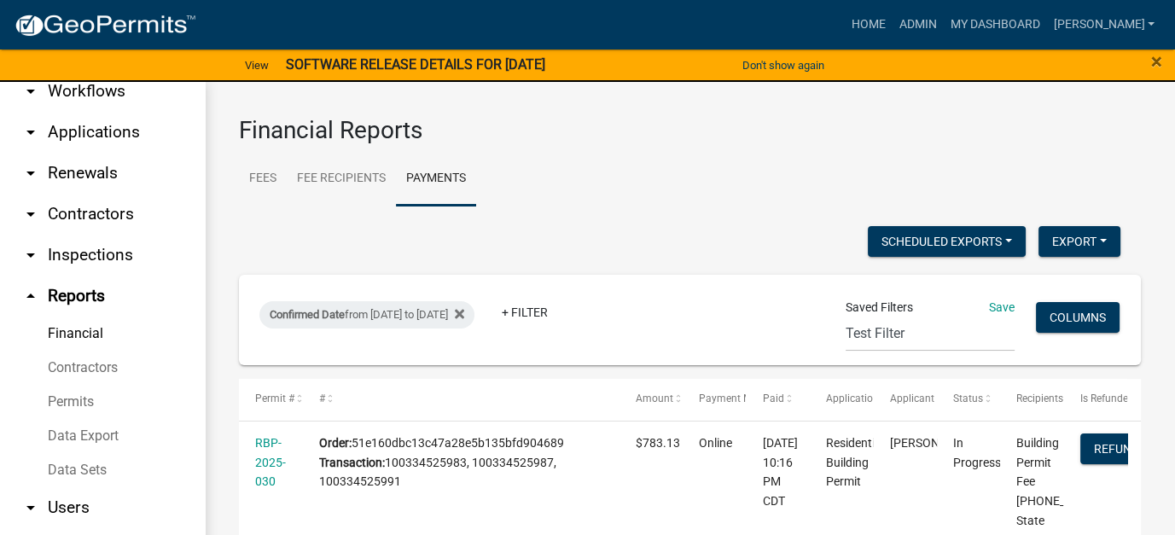
click at [93, 112] on link "arrow_drop_down Applications" at bounding box center [102, 132] width 205 height 41
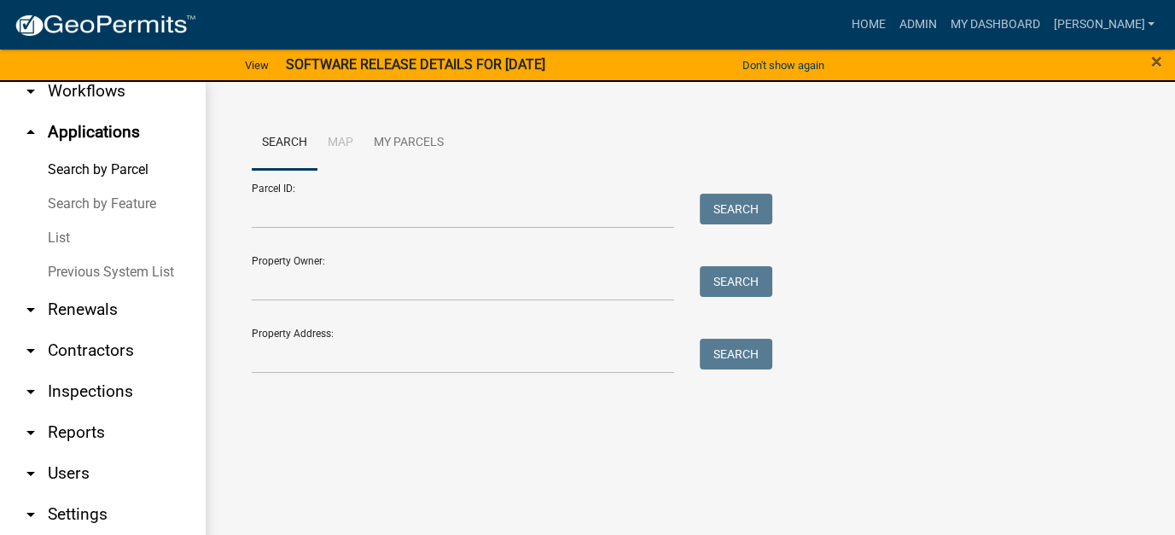
click at [73, 255] on link "Previous System List" at bounding box center [102, 272] width 205 height 34
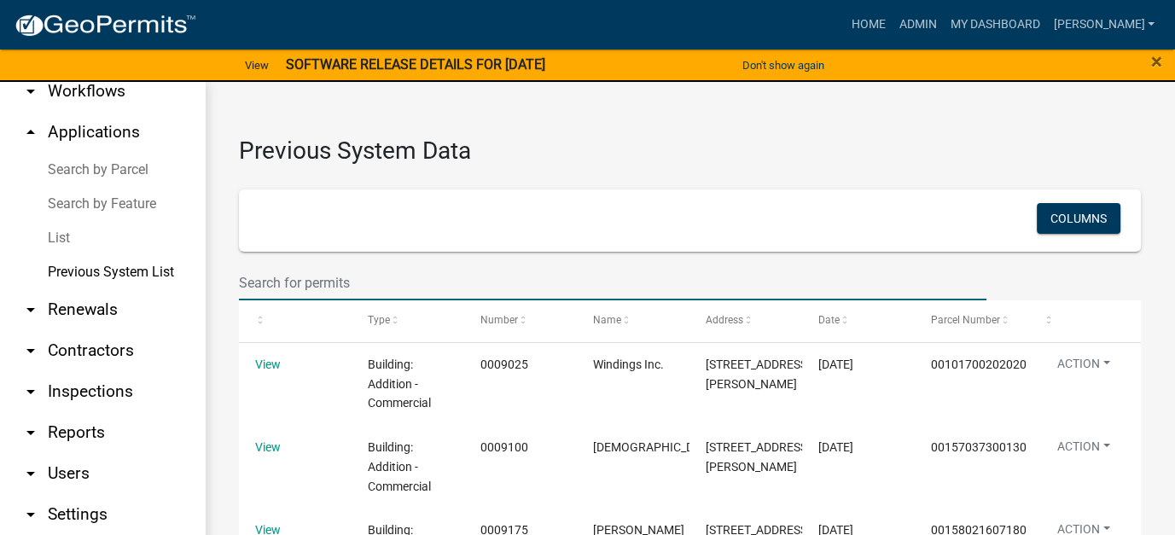
click at [298, 285] on input "text" at bounding box center [612, 282] width 747 height 35
click at [86, 153] on link "Search by Parcel" at bounding box center [102, 170] width 205 height 34
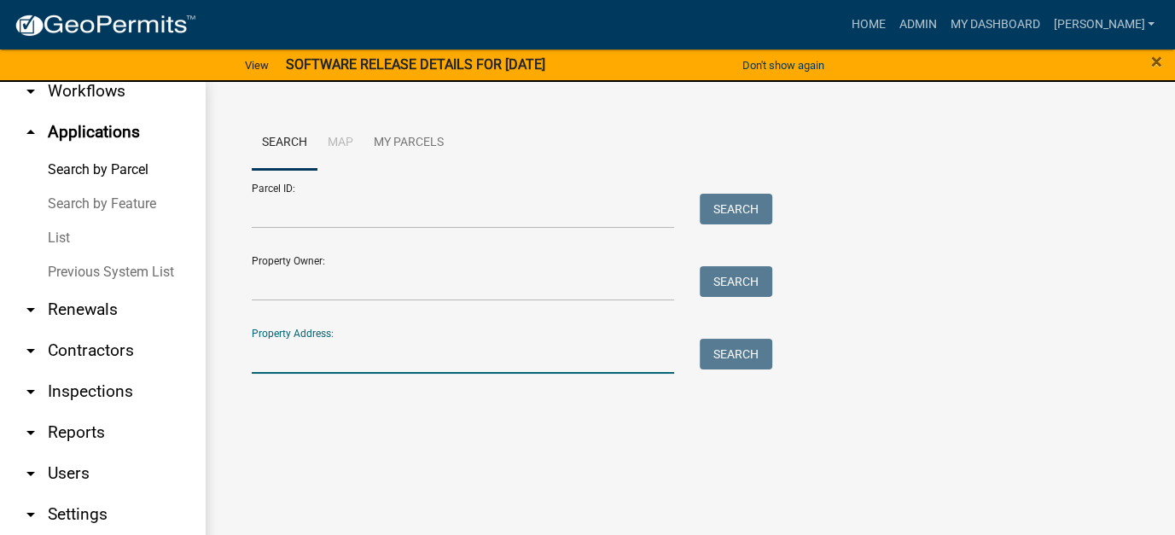
click at [373, 357] on input "Property Address:" at bounding box center [463, 356] width 422 height 35
type input "27 highland"
click at [717, 356] on button "Search" at bounding box center [736, 354] width 73 height 31
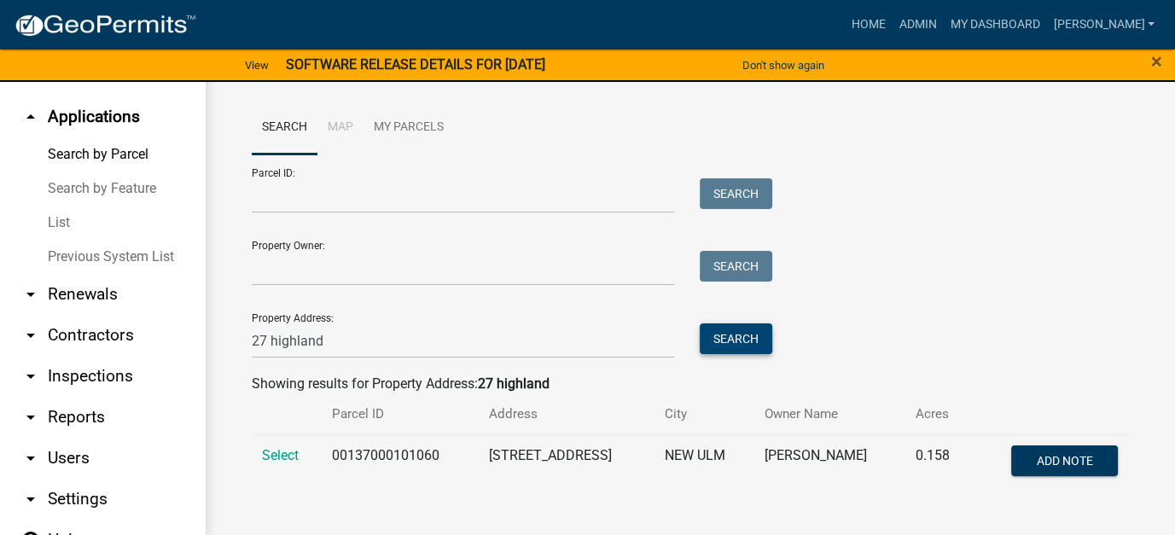
scroll to position [20, 0]
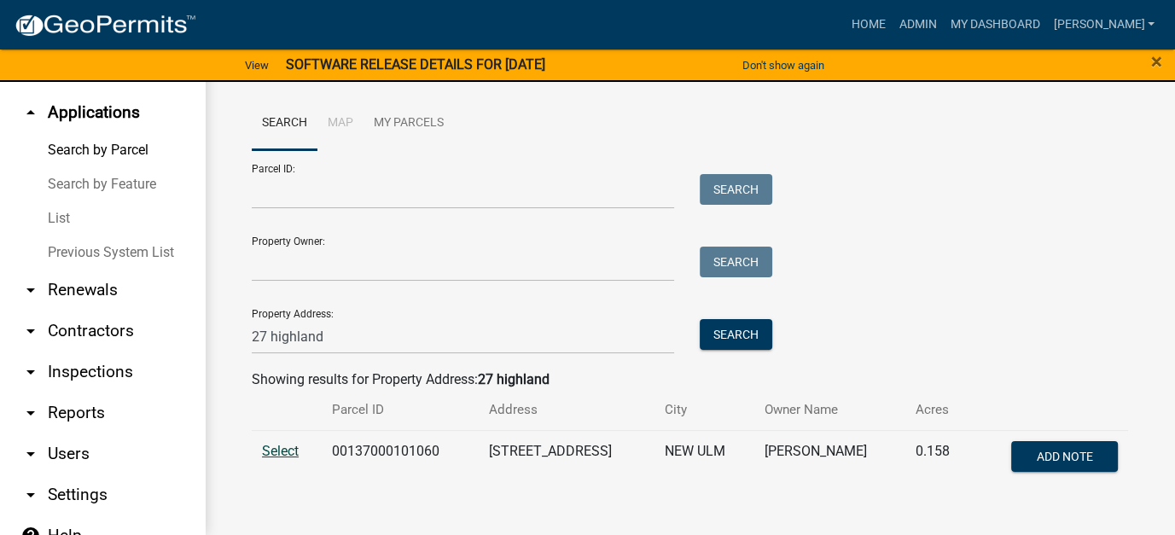
click at [282, 456] on span "Select" at bounding box center [280, 451] width 37 height 16
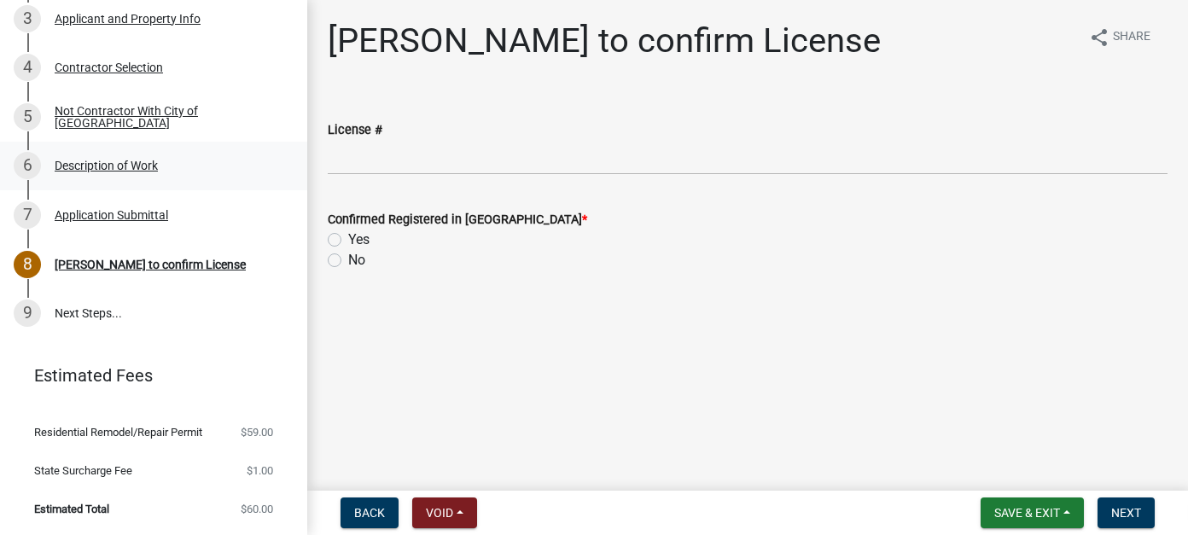
scroll to position [256, 0]
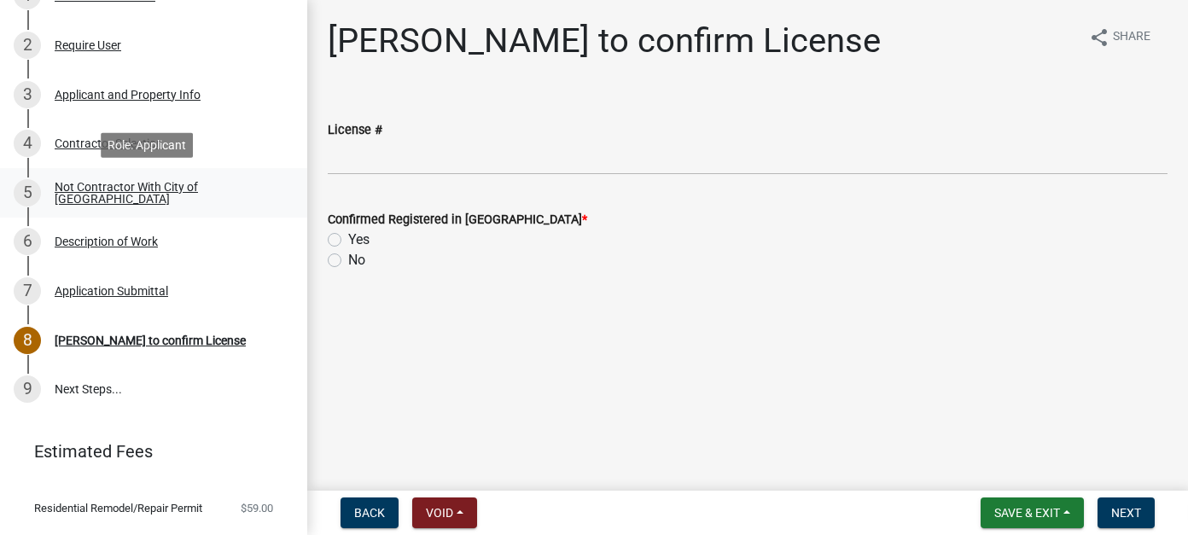
click at [119, 198] on div "Not Contractor With City of [GEOGRAPHIC_DATA]" at bounding box center [167, 193] width 225 height 24
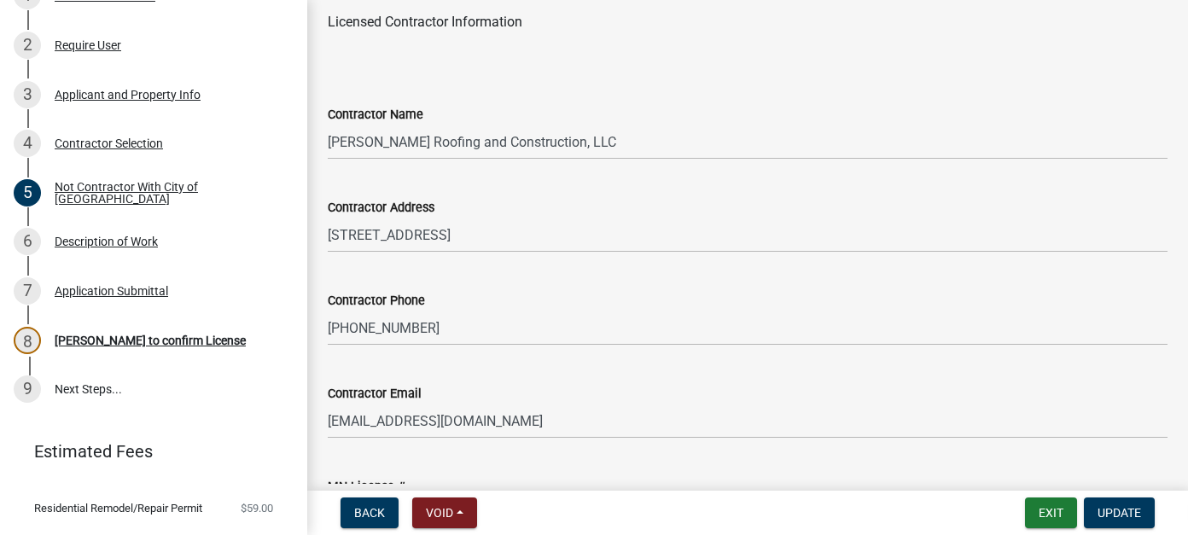
scroll to position [342, 0]
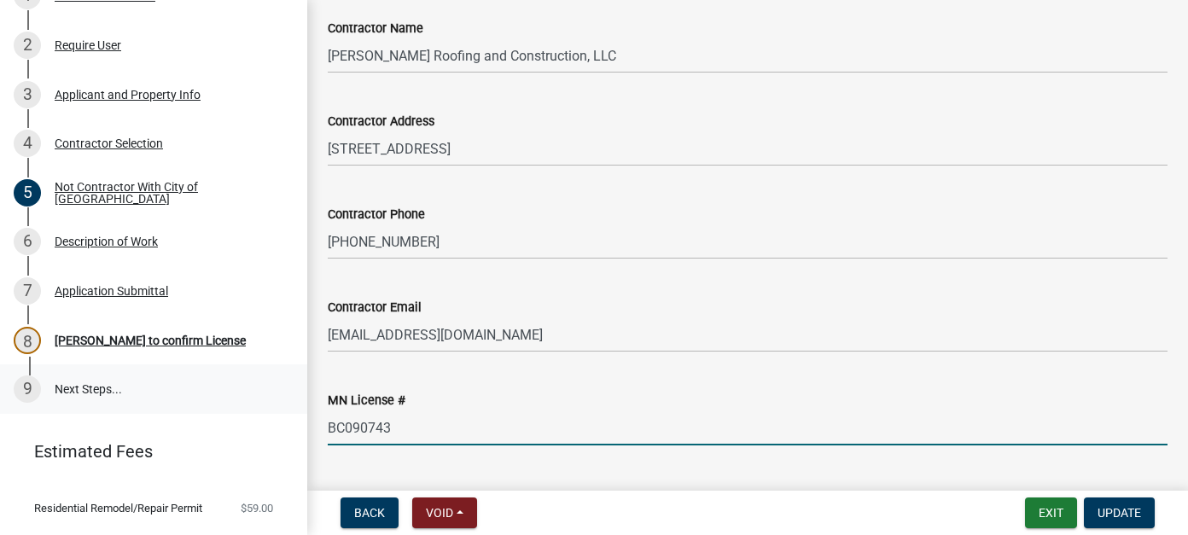
drag, startPoint x: 397, startPoint y: 388, endPoint x: 235, endPoint y: 386, distance: 161.3
click at [237, 385] on div "City of New Ulm, Minnesota Residential Remodel/Repair Permit RR-2025-478912 Edi…" at bounding box center [594, 267] width 1188 height 535
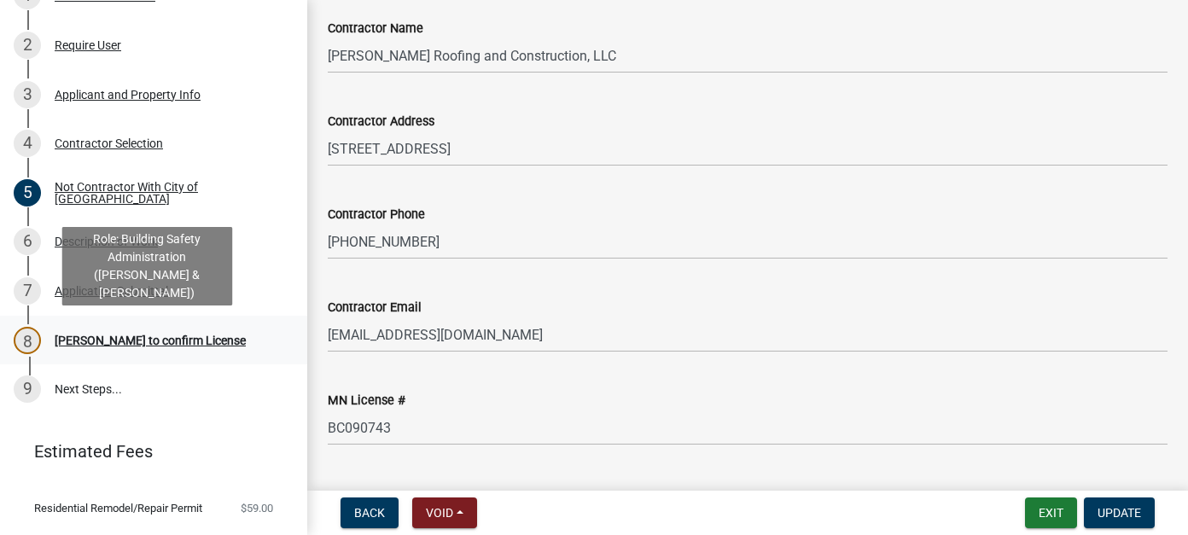
click at [117, 334] on div "[PERSON_NAME] to confirm License" at bounding box center [150, 340] width 191 height 12
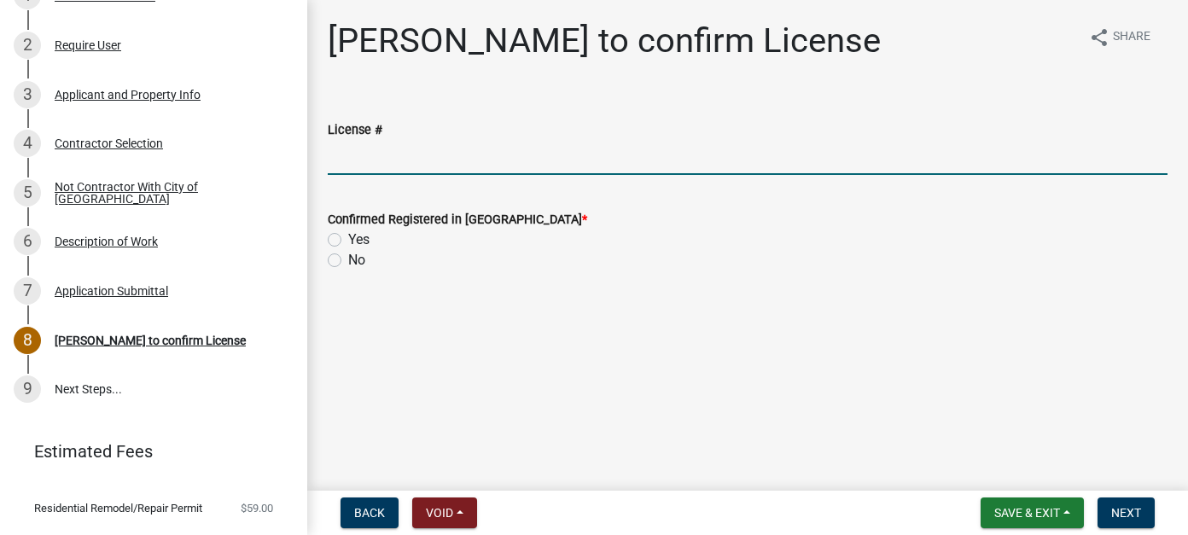
click at [401, 157] on input "License #" at bounding box center [748, 157] width 840 height 35
paste input "BC090743"
type input "BC090743"
click at [348, 235] on label "Yes" at bounding box center [358, 240] width 21 height 20
click at [348, 235] on input "Yes" at bounding box center [353, 235] width 11 height 11
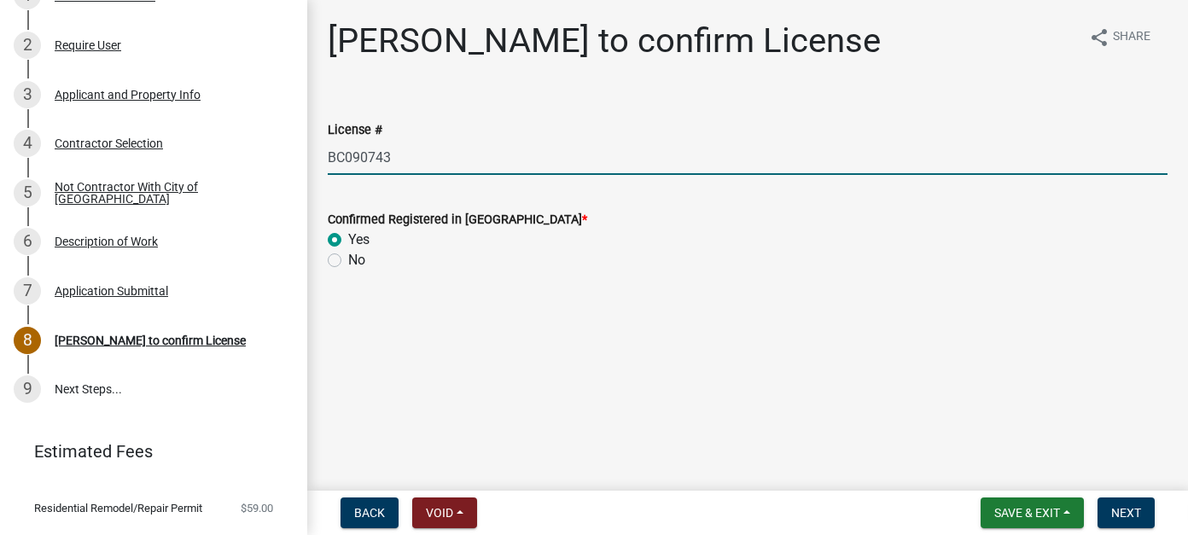
radio input "true"
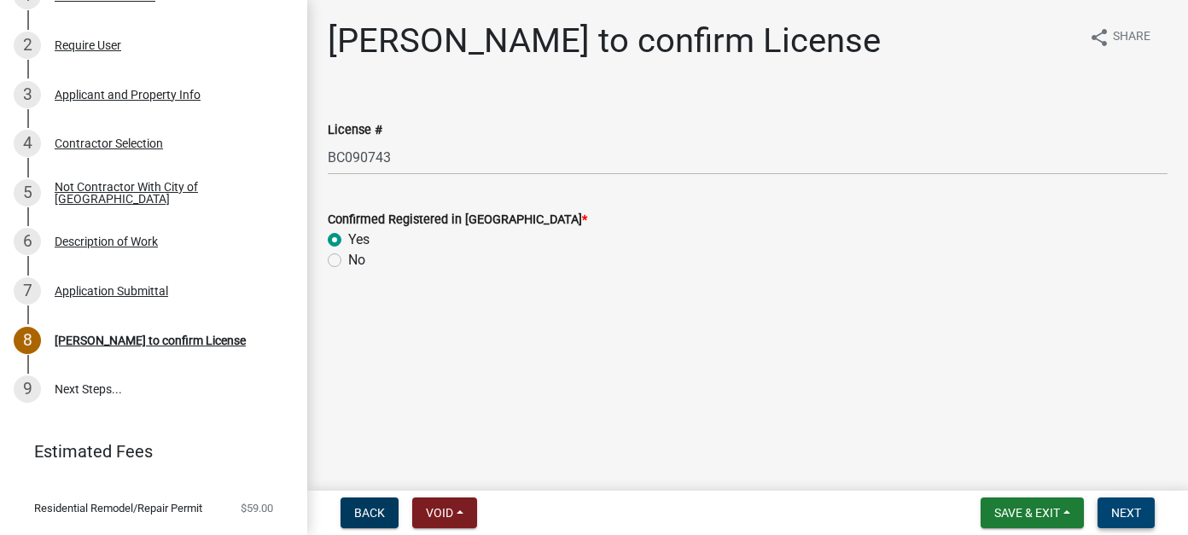
click at [1118, 510] on span "Next" at bounding box center [1126, 513] width 30 height 14
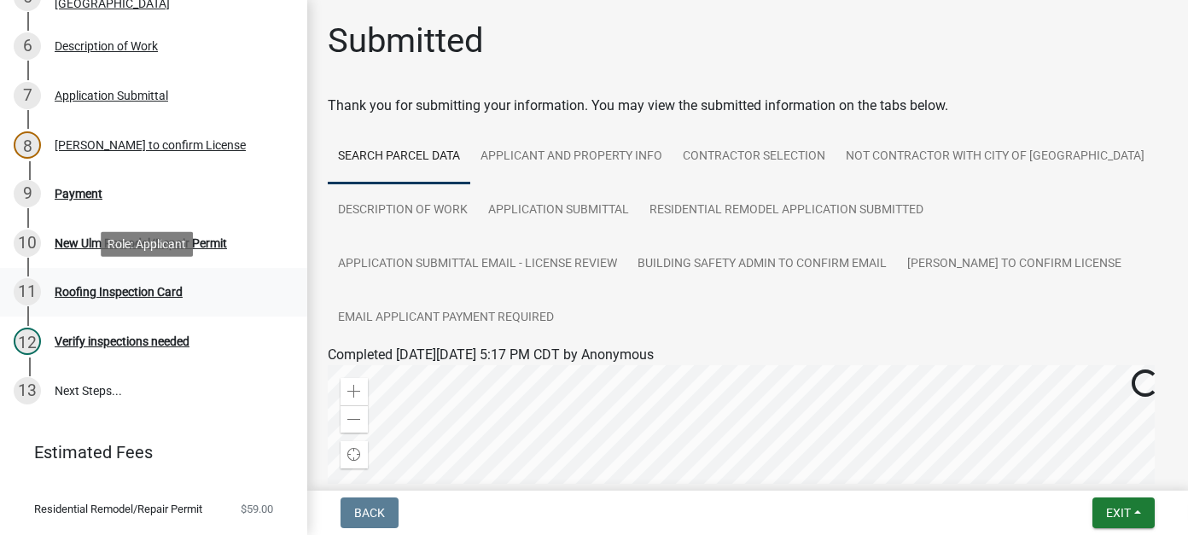
scroll to position [366, 0]
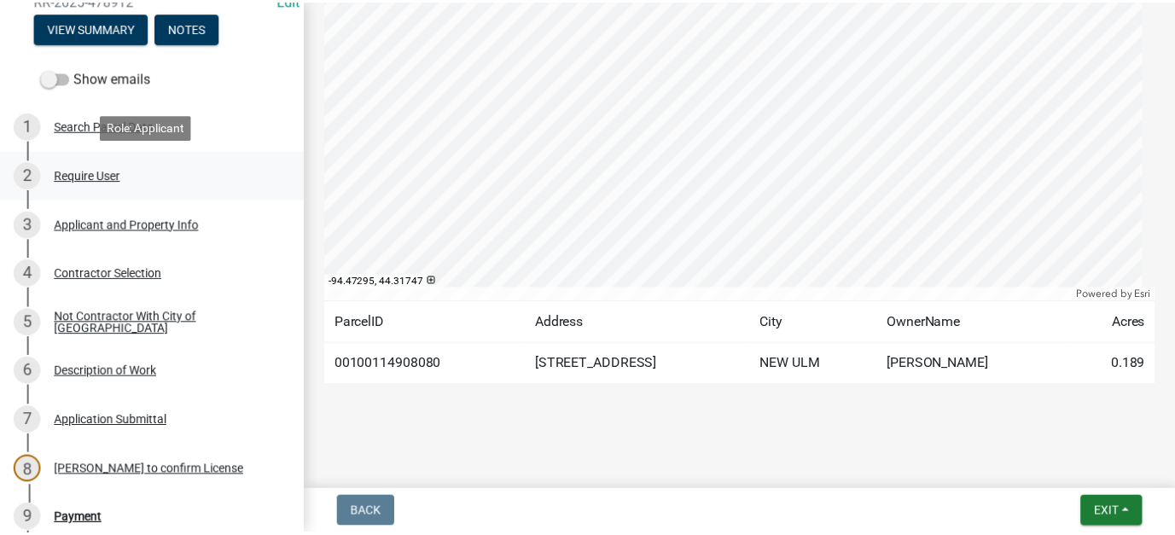
scroll to position [427, 0]
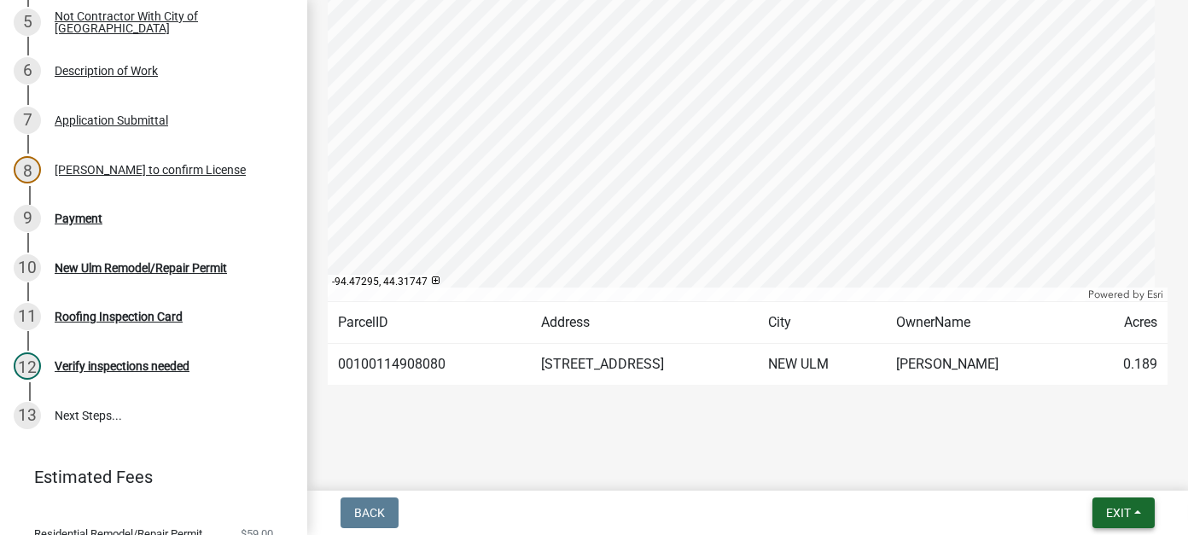
click at [1119, 511] on span "Exit" at bounding box center [1118, 513] width 25 height 14
click at [1090, 474] on button "Save & Exit" at bounding box center [1086, 468] width 137 height 41
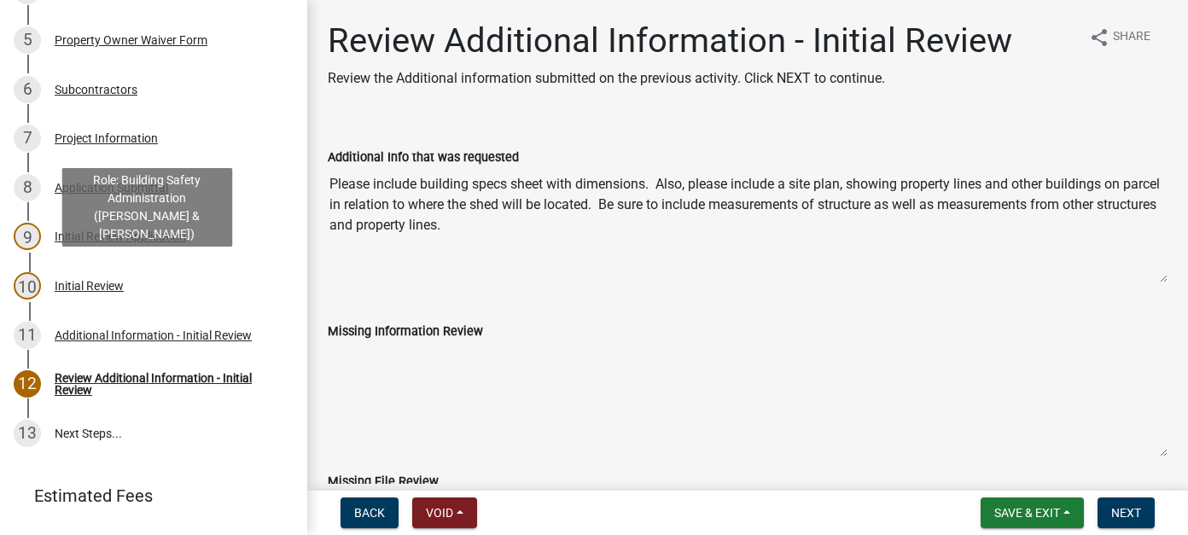
scroll to position [427, 0]
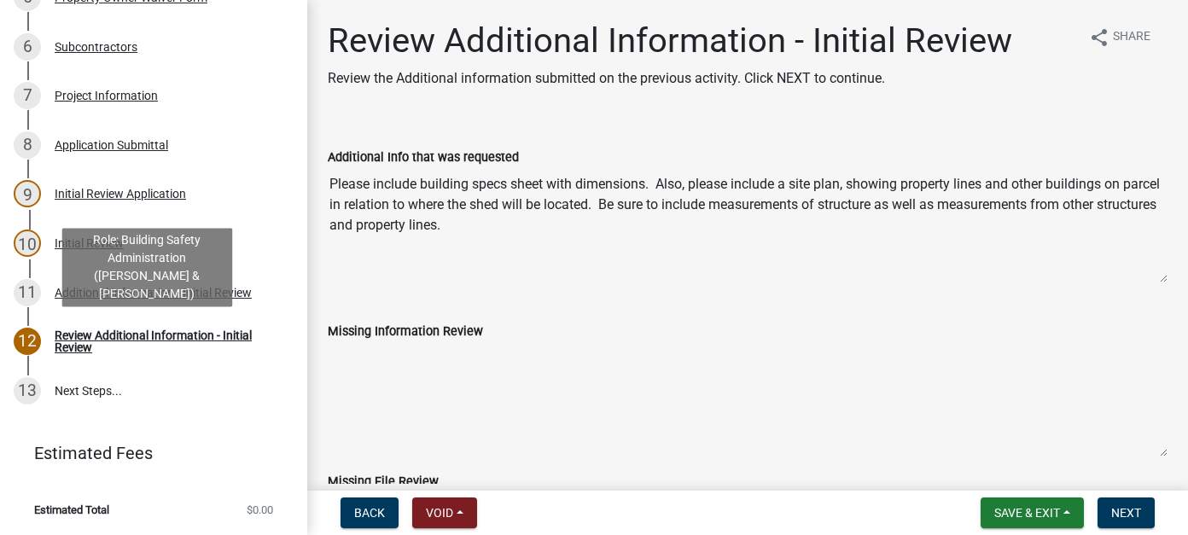
click at [220, 341] on div "Review Additional Information - Initial Review" at bounding box center [167, 341] width 225 height 24
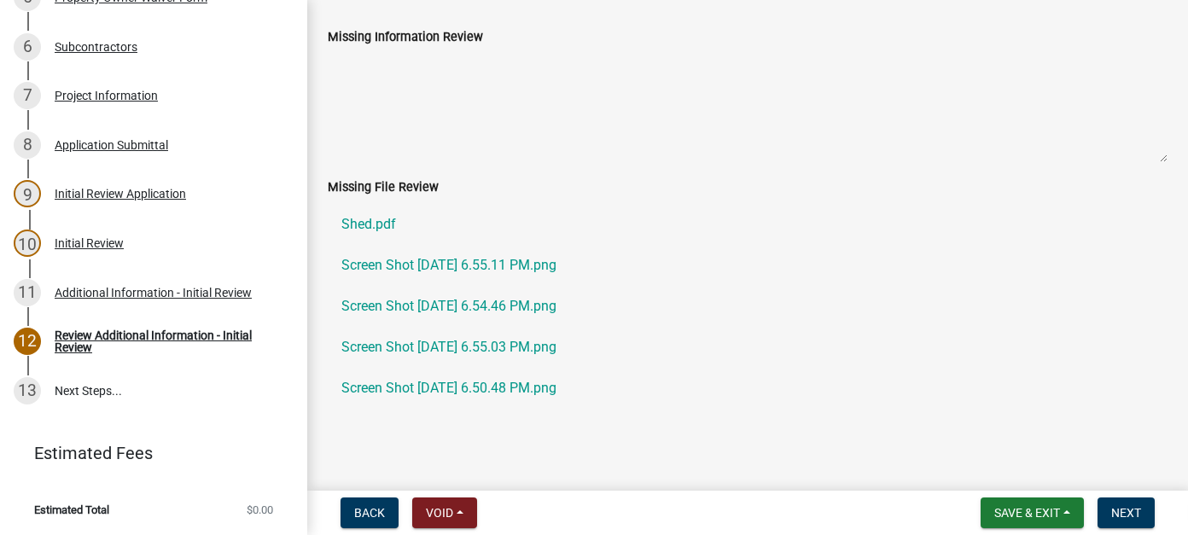
scroll to position [305, 0]
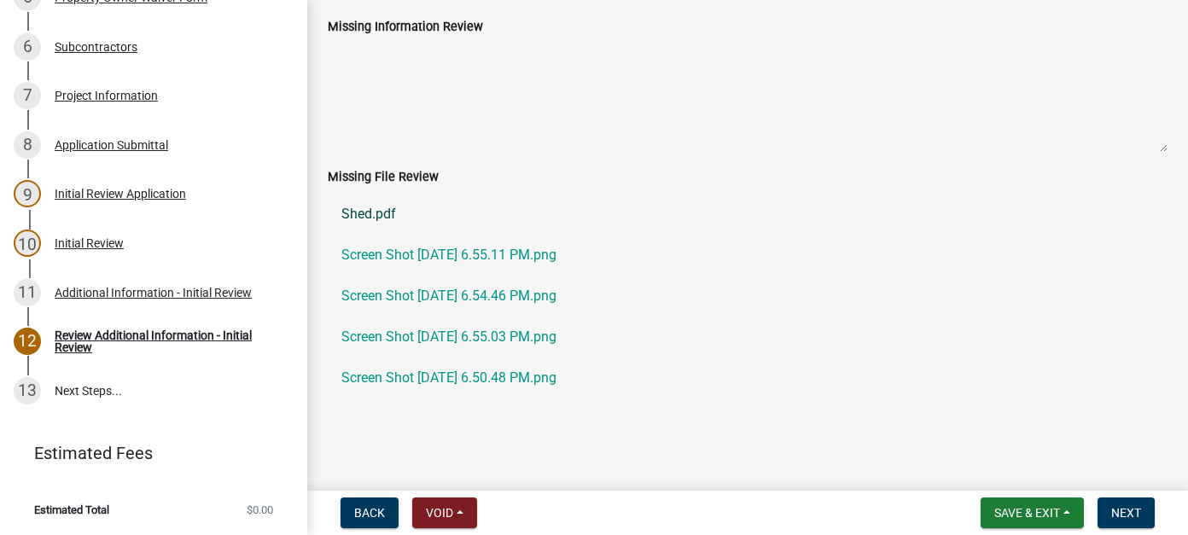
click at [360, 217] on link "Shed.pdf" at bounding box center [748, 214] width 840 height 41
click at [386, 248] on link "Screen Shot [DATE] 6.55.11 PM.png" at bounding box center [748, 255] width 840 height 41
click at [476, 292] on link "Screen Shot [DATE] 6.54.46 PM.png" at bounding box center [748, 296] width 840 height 41
click at [474, 303] on link "Screen Shot [DATE] 6.54.46 PM.png" at bounding box center [748, 296] width 840 height 41
click at [424, 332] on link "Screen Shot [DATE] 6.55.03 PM.png" at bounding box center [748, 337] width 840 height 41
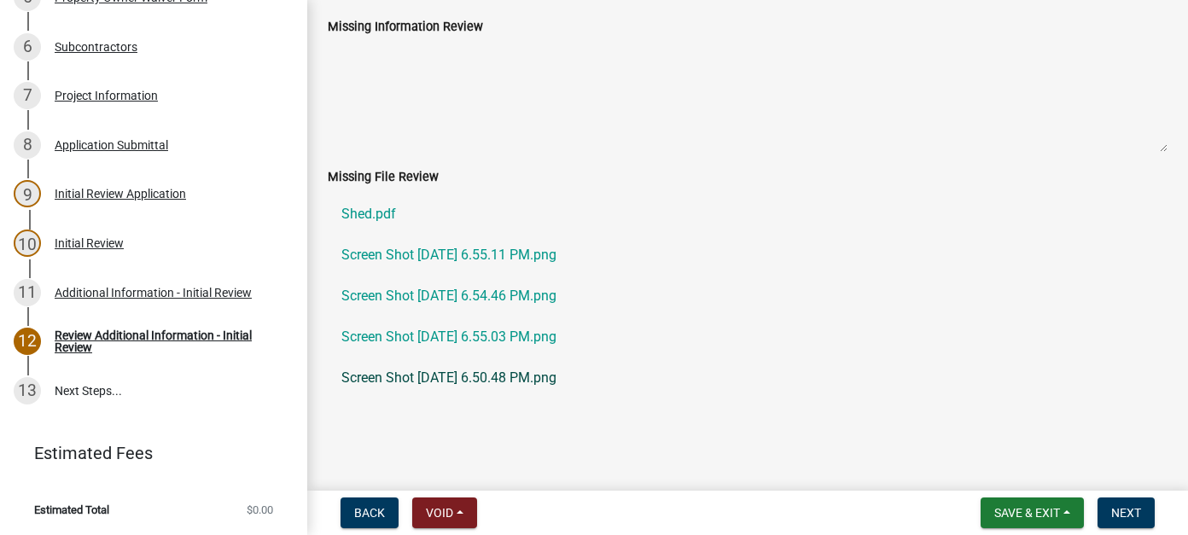
click at [415, 377] on link "Screen Shot [DATE] 6.50.48 PM.png" at bounding box center [748, 377] width 840 height 41
click at [1115, 510] on span "Next" at bounding box center [1126, 513] width 30 height 14
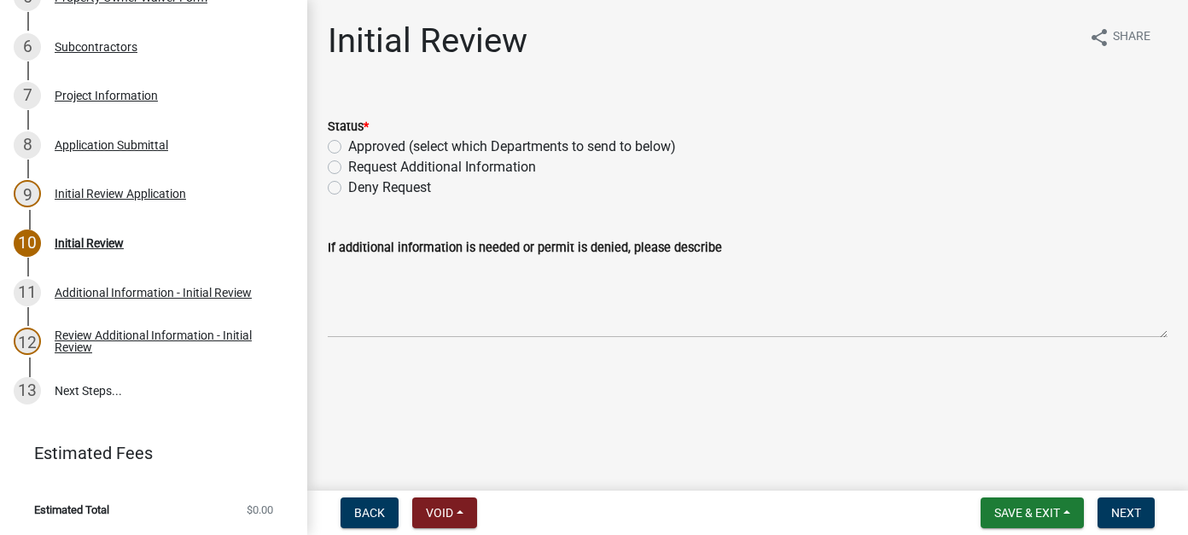
click at [348, 149] on label "Approved (select which Departments to send to below)" at bounding box center [512, 147] width 328 height 20
click at [348, 148] on input "Approved (select which Departments to send to below)" at bounding box center [353, 142] width 11 height 11
radio input "true"
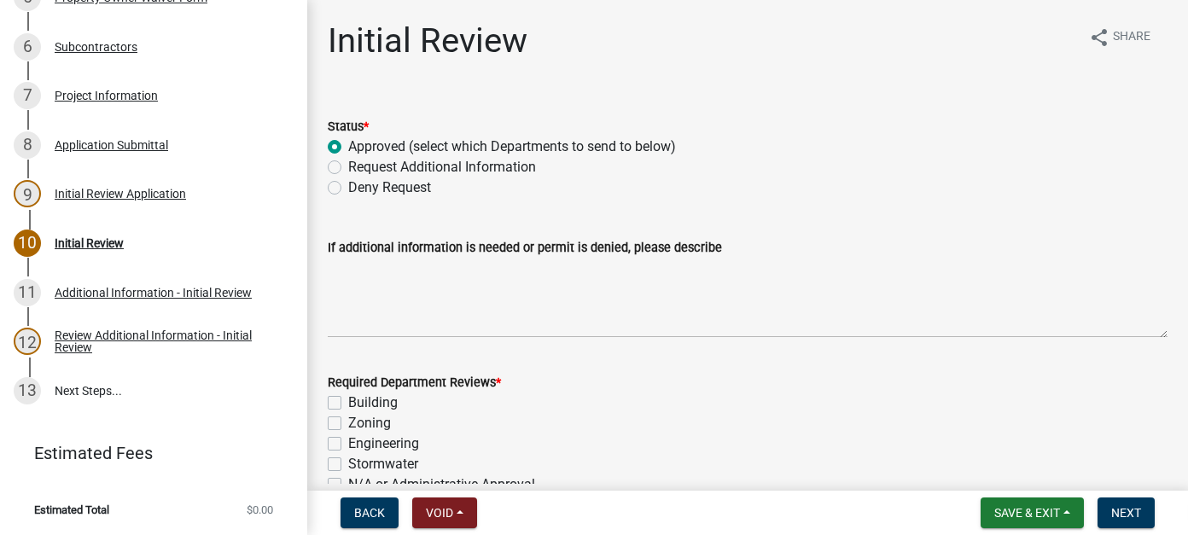
click at [348, 397] on label "Building" at bounding box center [372, 402] width 49 height 20
click at [348, 397] on input "Building" at bounding box center [353, 397] width 11 height 11
checkbox input "true"
checkbox input "false"
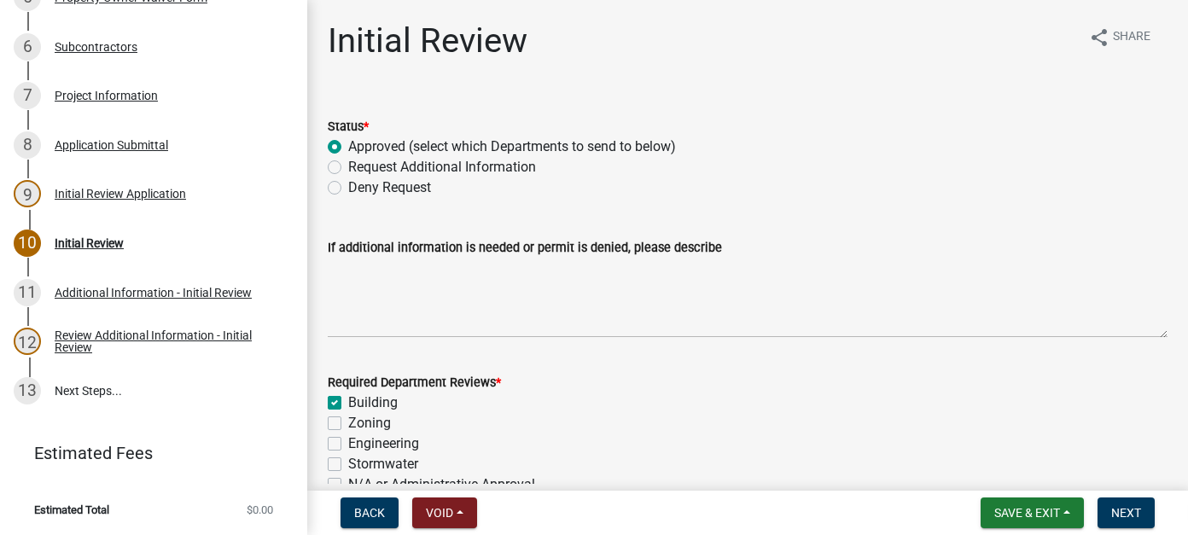
checkbox input "false"
click at [348, 421] on label "Zoning" at bounding box center [369, 423] width 43 height 20
click at [348, 421] on input "Zoning" at bounding box center [353, 418] width 11 height 11
checkbox input "true"
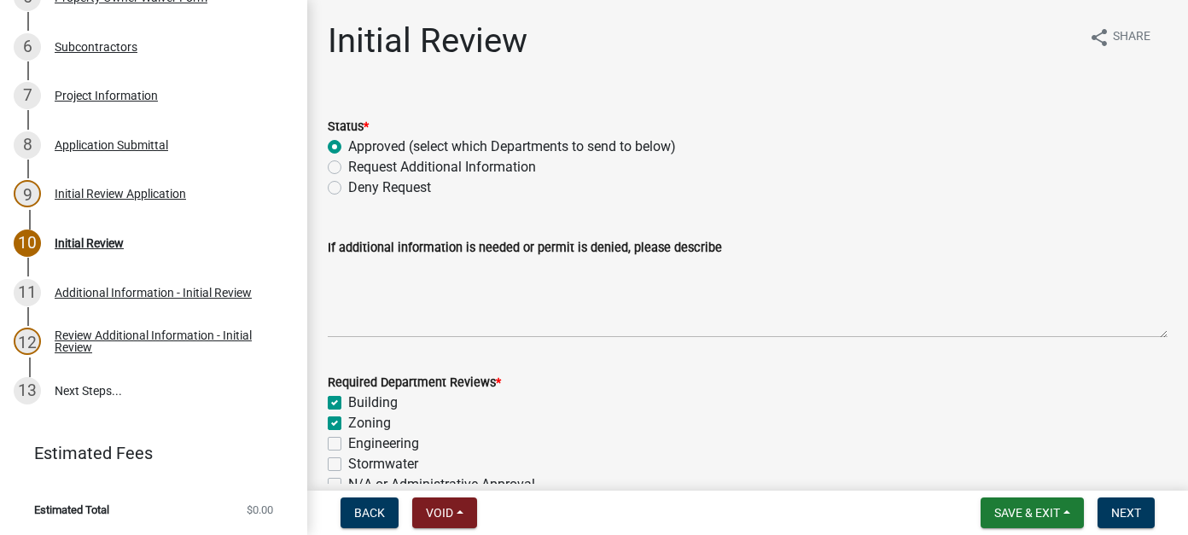
checkbox input "true"
checkbox input "false"
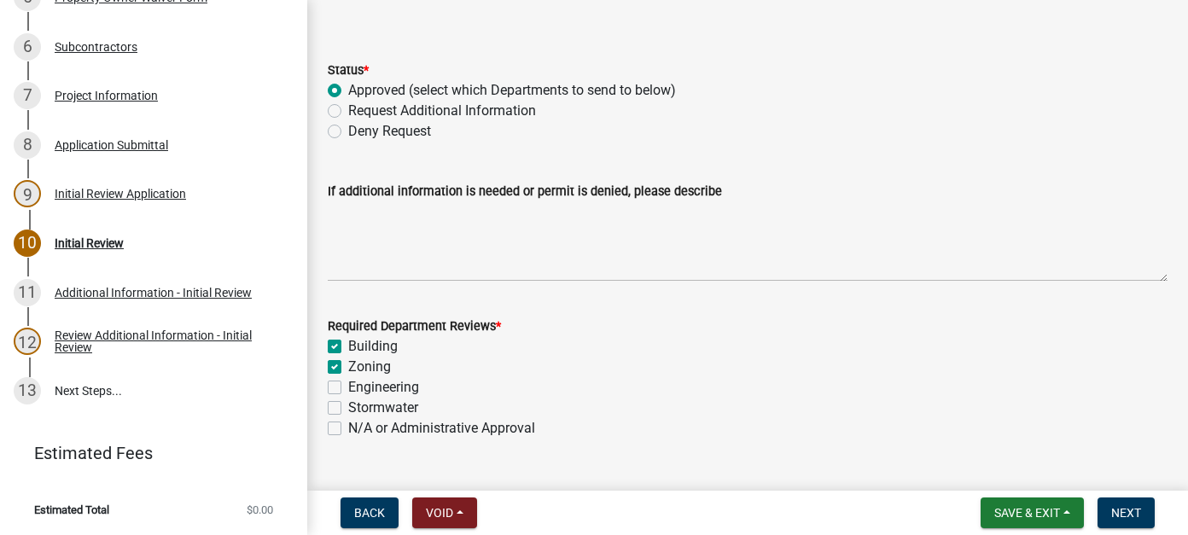
scroll to position [85, 0]
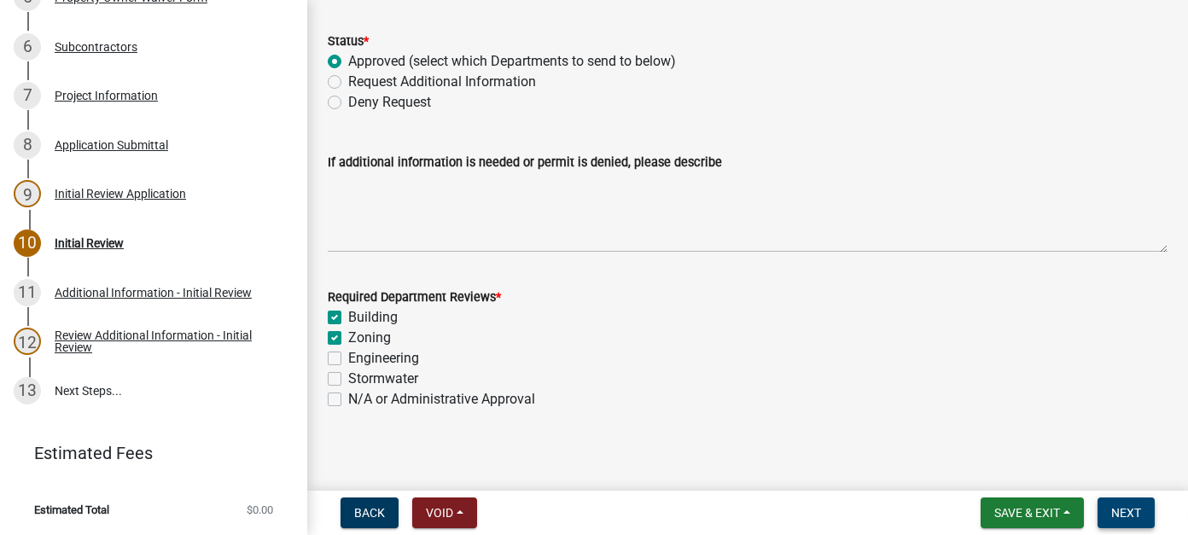
click at [1124, 508] on span "Next" at bounding box center [1126, 513] width 30 height 14
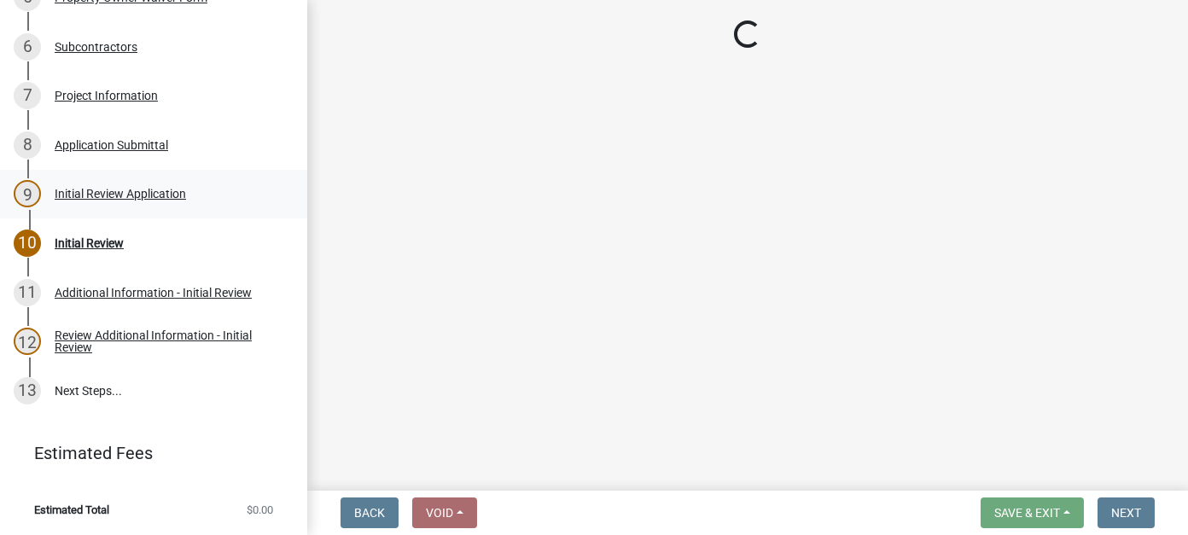
scroll to position [671, 0]
